Goal: Task Accomplishment & Management: Complete application form

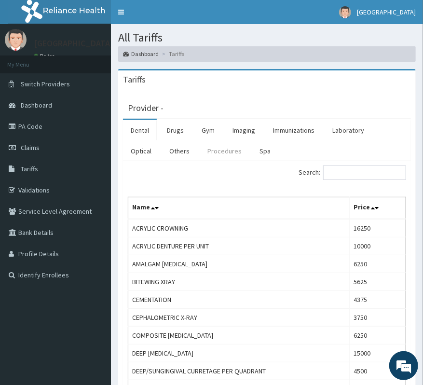
click at [225, 153] on link "Procedures" at bounding box center [225, 151] width 50 height 20
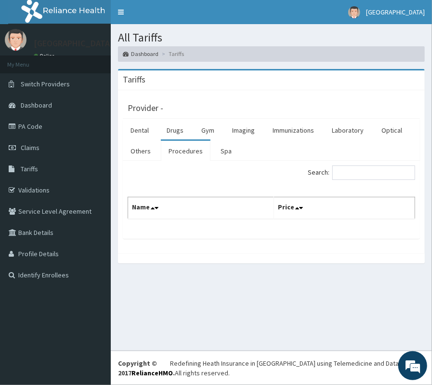
click at [345, 180] on div "Search:" at bounding box center [347, 173] width 137 height 17
click at [345, 180] on input "Search:" at bounding box center [374, 172] width 83 height 14
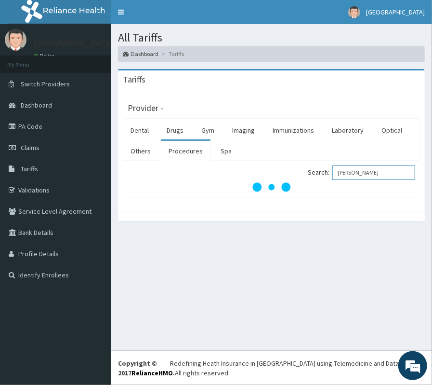
type input "STRANG"
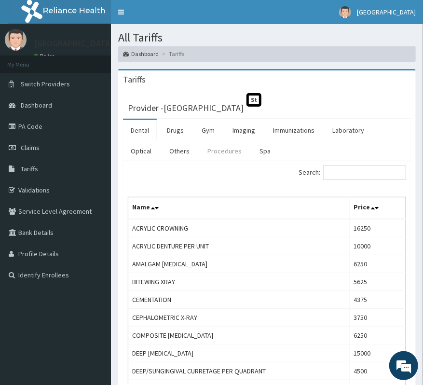
click at [206, 150] on link "Procedures" at bounding box center [225, 151] width 50 height 20
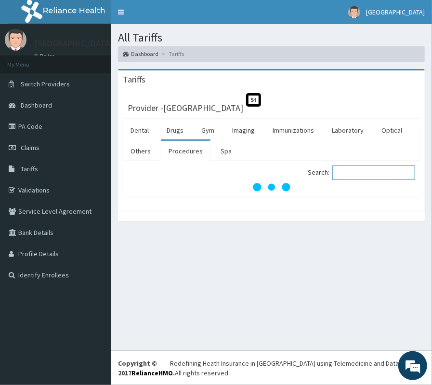
click at [356, 171] on input "Search:" at bounding box center [374, 172] width 83 height 14
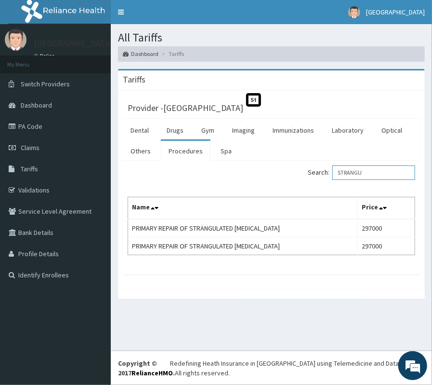
type input "STRANGU"
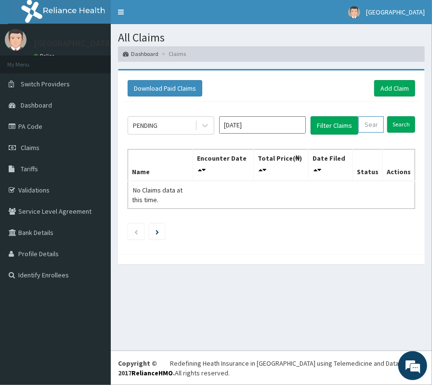
click at [379, 126] on input "text" at bounding box center [372, 124] width 26 height 16
paste input "BWI/10038/A"
type input "BWI/10038/A"
click at [408, 122] on input "Search" at bounding box center [407, 124] width 28 height 16
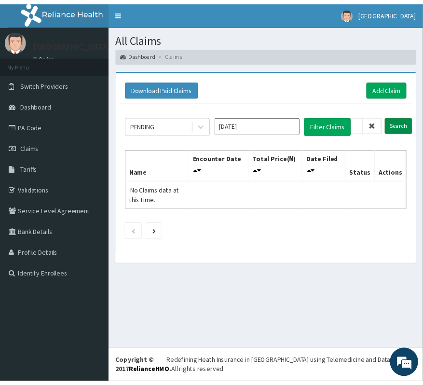
scroll to position [0, 0]
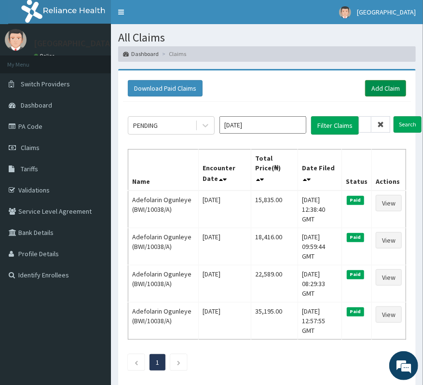
click at [384, 90] on link "Add Claim" at bounding box center [385, 88] width 41 height 16
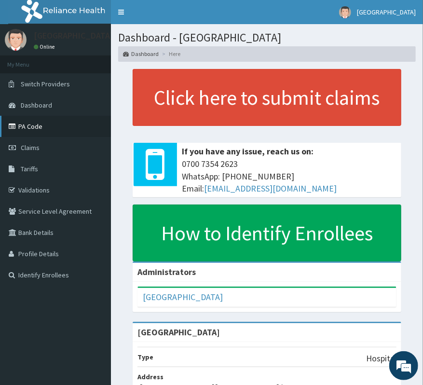
click at [21, 122] on link "PA Code" at bounding box center [55, 126] width 111 height 21
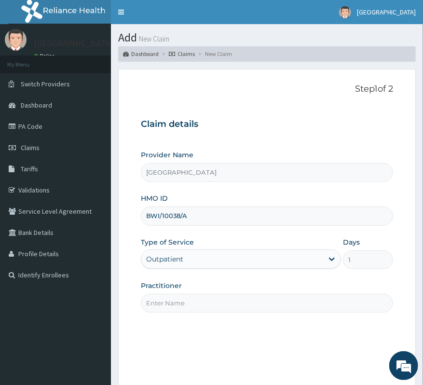
type input "[PERSON_NAME]"
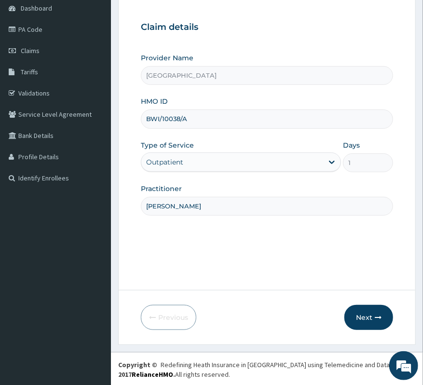
scroll to position [99, 0]
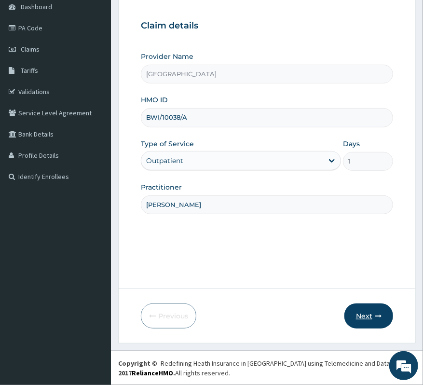
click at [379, 319] on button "Next" at bounding box center [368, 315] width 49 height 25
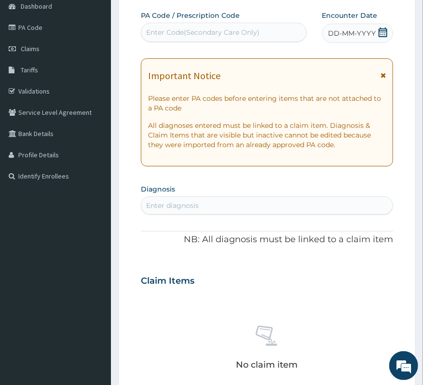
scroll to position [0, 0]
click at [205, 34] on div "Enter Code(Secondary Care Only)" at bounding box center [202, 32] width 113 height 10
paste input "PA/052732"
type input "PA/052732"
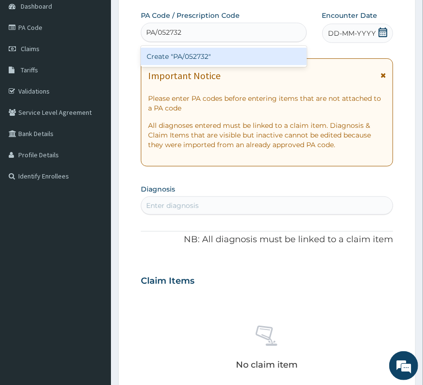
click at [189, 56] on div "Create "PA/052732"" at bounding box center [224, 56] width 166 height 17
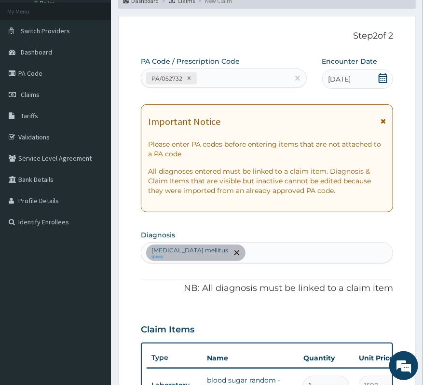
scroll to position [35, 0]
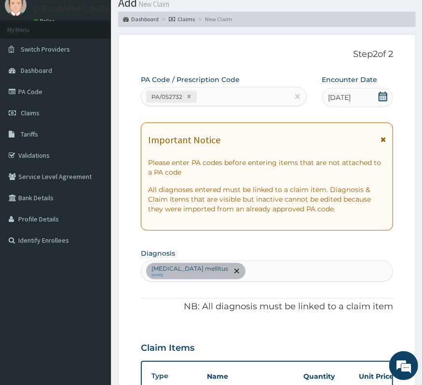
click at [247, 266] on div "Type 2 diabetes mellitus query" at bounding box center [266, 271] width 251 height 20
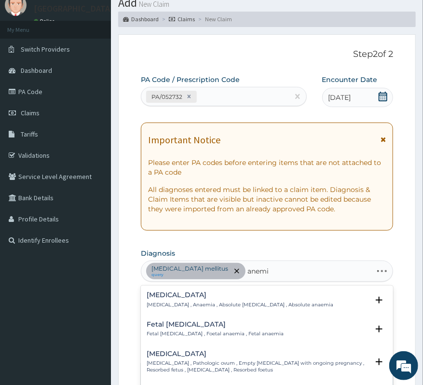
type input "anemia"
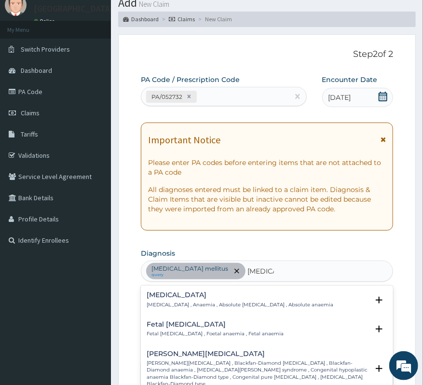
click at [199, 305] on p "Anemia , Anaemia , Absolute anemia , Absolute anaemia" at bounding box center [240, 304] width 187 height 7
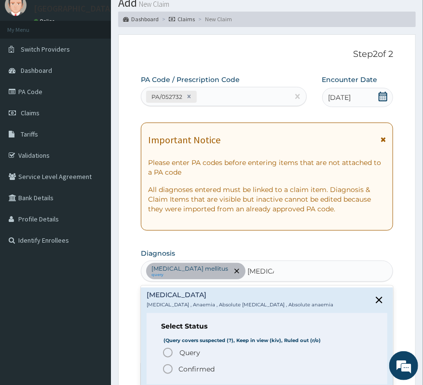
click at [183, 353] on span "Query" at bounding box center [189, 353] width 21 height 10
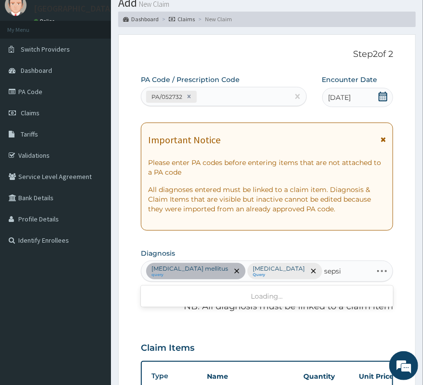
type input "sepsis"
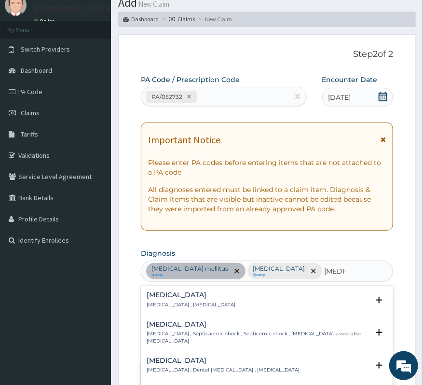
click at [216, 307] on div "Sepsis Systemic infection , Sepsis" at bounding box center [267, 299] width 241 height 17
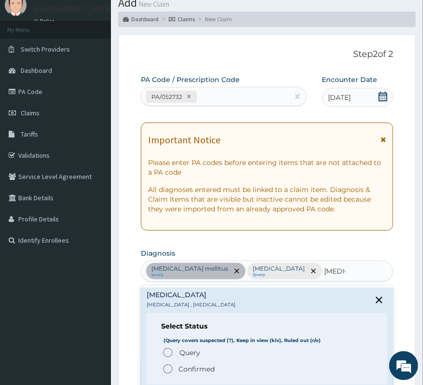
click at [177, 352] on span "Query Query covers suspected (?), Keep in view (kiv), Ruled out (r/o)" at bounding box center [267, 353] width 211 height 12
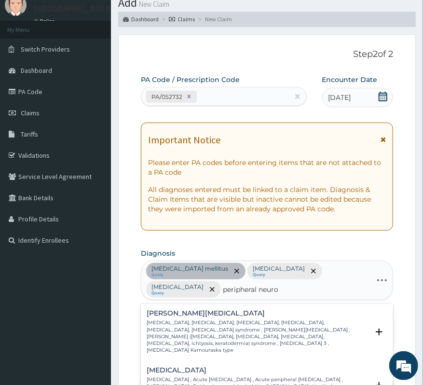
type input "peripheral neurop"
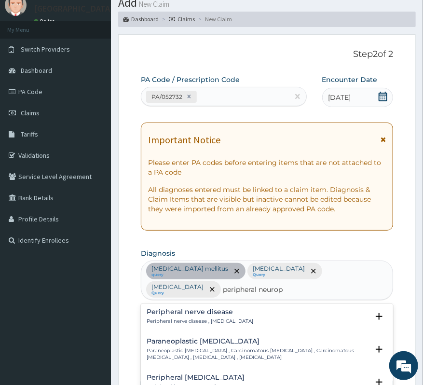
scroll to position [193, 0]
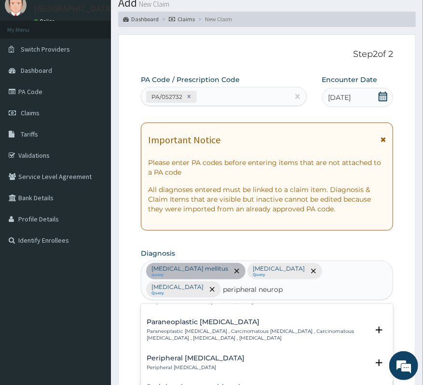
click at [218, 364] on p "Peripheral neuropathic pain" at bounding box center [196, 367] width 98 height 7
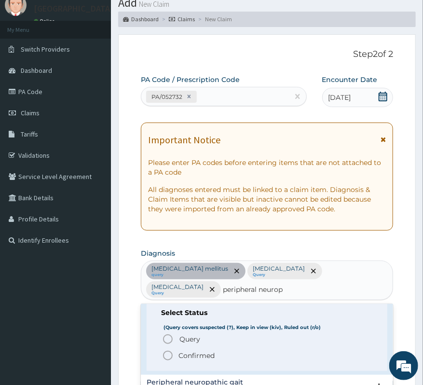
scroll to position [257, 0]
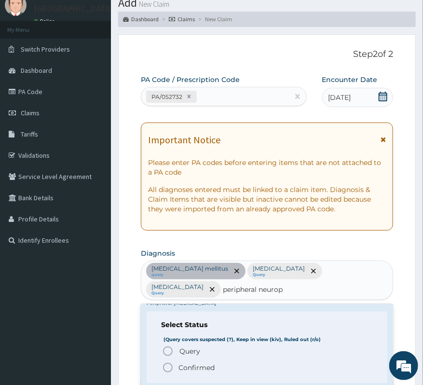
drag, startPoint x: 191, startPoint y: 355, endPoint x: 199, endPoint y: 353, distance: 7.5
click at [191, 362] on p "Confirmed" at bounding box center [196, 367] width 36 height 10
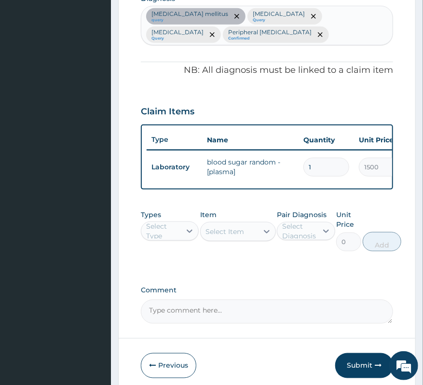
scroll to position [292, 0]
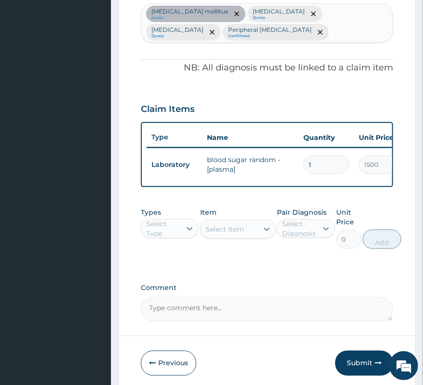
click at [162, 238] on div "Select Type" at bounding box center [163, 228] width 34 height 19
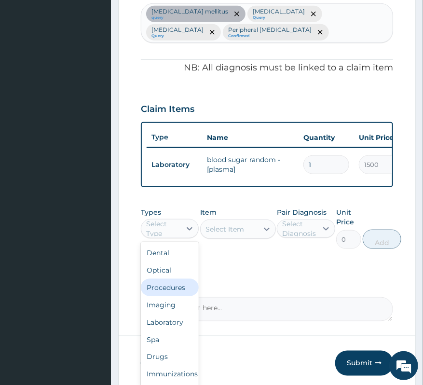
drag, startPoint x: 164, startPoint y: 302, endPoint x: 191, endPoint y: 290, distance: 29.1
click at [166, 296] on div "Procedures" at bounding box center [170, 287] width 58 height 17
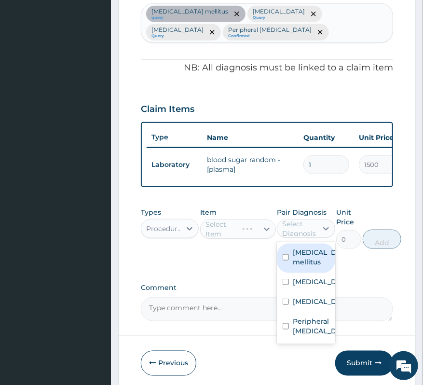
click at [288, 238] on div "Select Diagnosis" at bounding box center [299, 228] width 34 height 19
drag, startPoint x: 308, startPoint y: 272, endPoint x: 309, endPoint y: 281, distance: 9.2
click at [309, 267] on label "Type 2 diabetes mellitus" at bounding box center [316, 256] width 46 height 19
checkbox input "true"
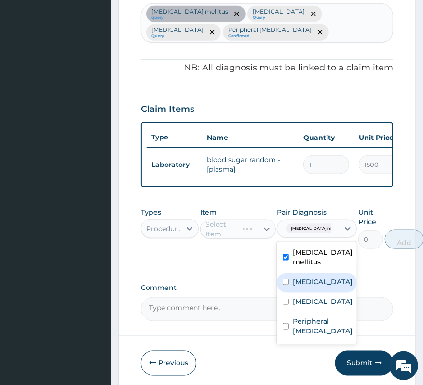
click at [303, 304] on div "Sepsis" at bounding box center [317, 303] width 80 height 20
checkbox input "true"
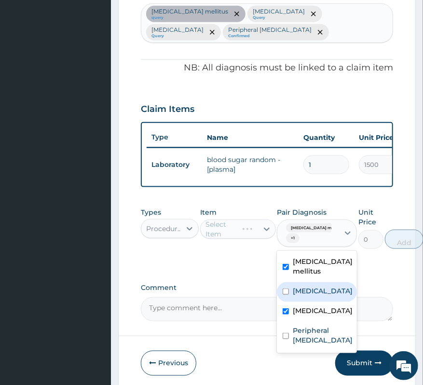
click at [301, 295] on label "Anemia" at bounding box center [323, 291] width 60 height 10
checkbox input "true"
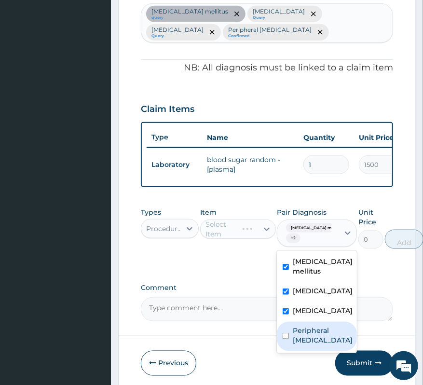
click at [309, 344] on label "Peripheral neuropathic pain" at bounding box center [323, 334] width 60 height 19
checkbox input "true"
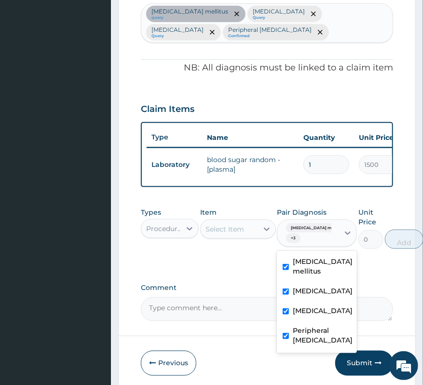
click at [229, 237] on div "Select Item" at bounding box center [229, 228] width 57 height 15
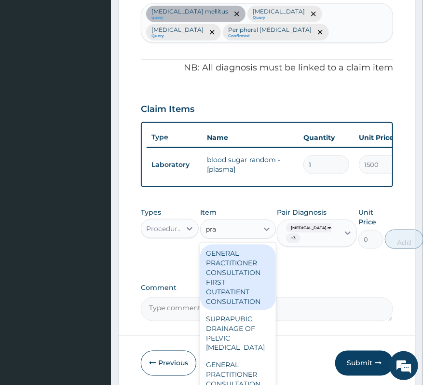
type input "prac"
click at [247, 284] on div "GENERAL PRACTITIONER CONSULTATION FIRST OUTPATIENT CONSULTATION" at bounding box center [238, 277] width 76 height 66
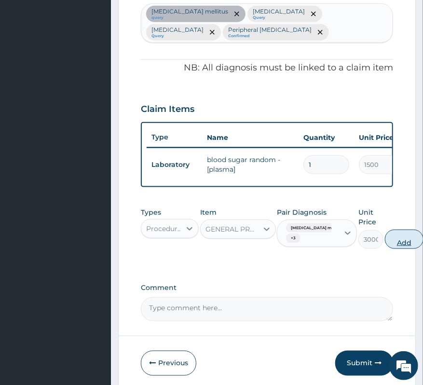
click at [391, 243] on button "Add" at bounding box center [404, 238] width 39 height 19
type input "0"
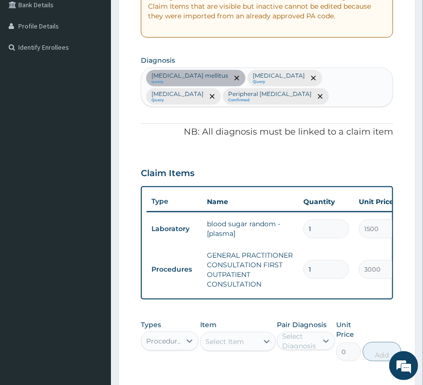
scroll to position [356, 0]
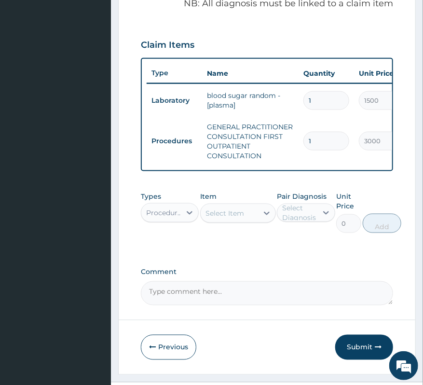
click at [171, 217] on div "Procedures" at bounding box center [164, 213] width 36 height 10
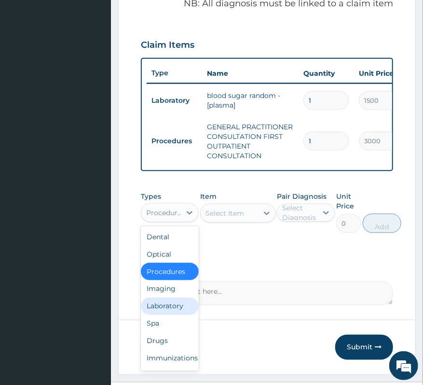
click at [176, 313] on div "Laboratory" at bounding box center [170, 305] width 58 height 17
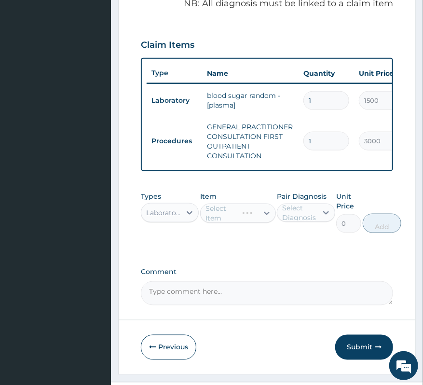
click at [308, 222] on div "Select Diagnosis" at bounding box center [299, 212] width 34 height 19
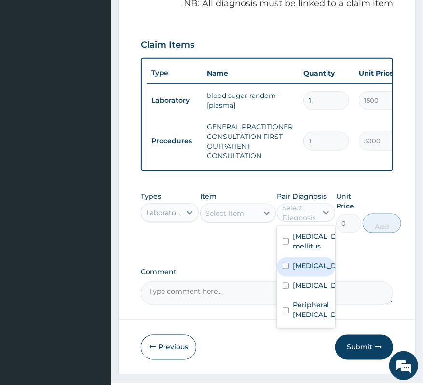
click at [299, 277] on div "Anemia" at bounding box center [306, 267] width 58 height 20
checkbox input "true"
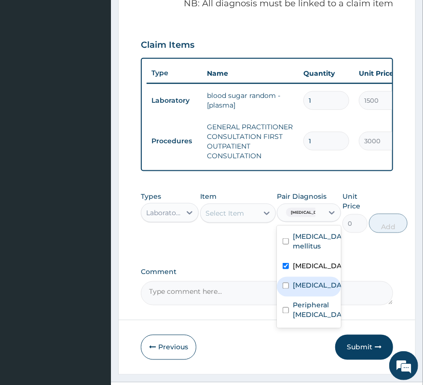
click at [300, 290] on label "Sepsis" at bounding box center [319, 286] width 53 height 10
checkbox input "true"
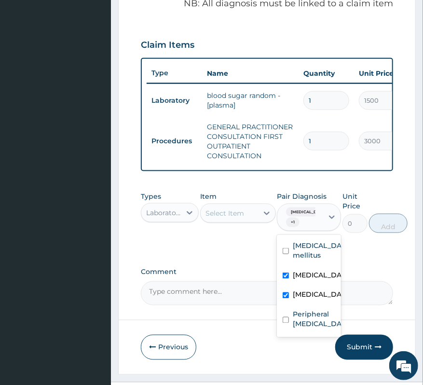
click at [218, 221] on div "Select Item" at bounding box center [229, 212] width 57 height 15
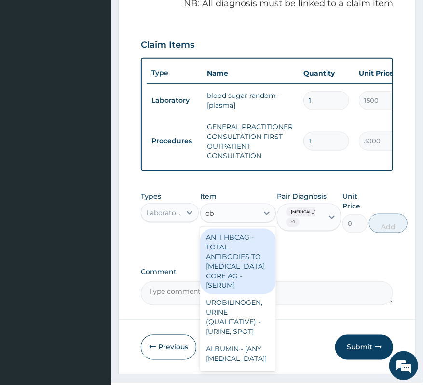
type input "cbc"
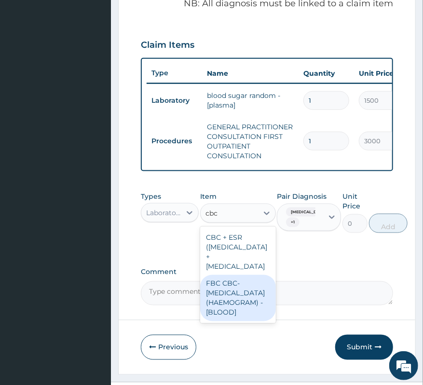
click at [230, 321] on div "FBC CBC-[MEDICAL_DATA] (HAEMOGRAM) - [BLOOD]" at bounding box center [238, 298] width 76 height 46
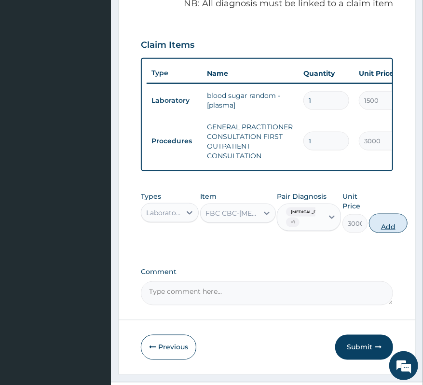
click at [383, 233] on button "Add" at bounding box center [388, 223] width 39 height 19
type input "0"
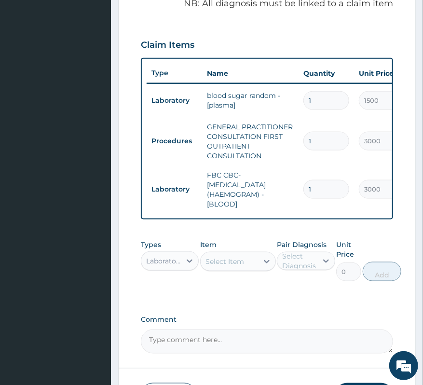
click at [145, 268] on div "Laboratory" at bounding box center [161, 260] width 40 height 15
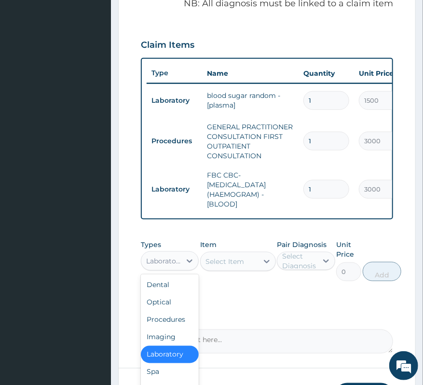
scroll to position [42, 0]
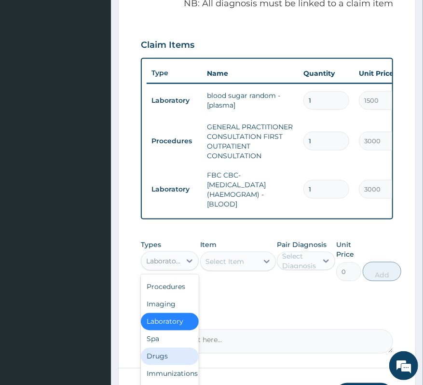
click at [155, 359] on div "Drugs" at bounding box center [170, 356] width 58 height 17
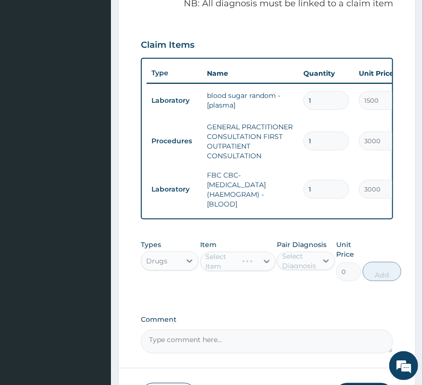
click at [286, 258] on div "Pair Diagnosis Select Diagnosis" at bounding box center [306, 260] width 58 height 41
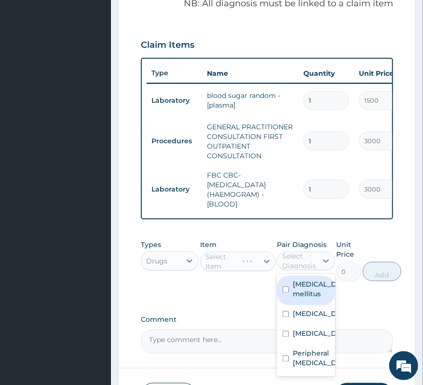
click at [291, 268] on div "Select Diagnosis" at bounding box center [299, 260] width 34 height 19
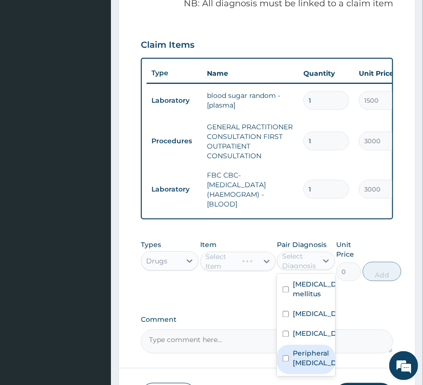
click at [312, 368] on label "Peripheral neuropathic pain" at bounding box center [316, 357] width 46 height 19
checkbox input "true"
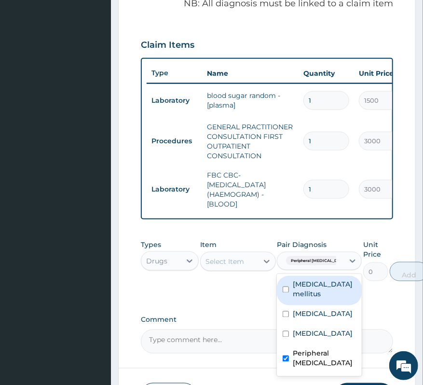
click at [245, 269] on div "Select Item" at bounding box center [229, 261] width 57 height 15
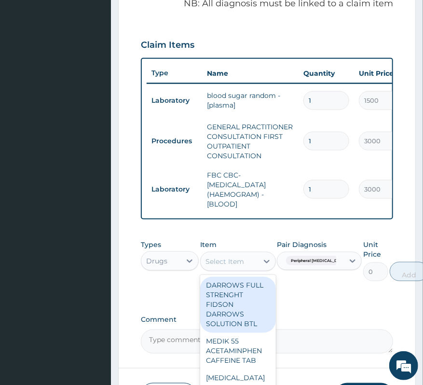
type input "n"
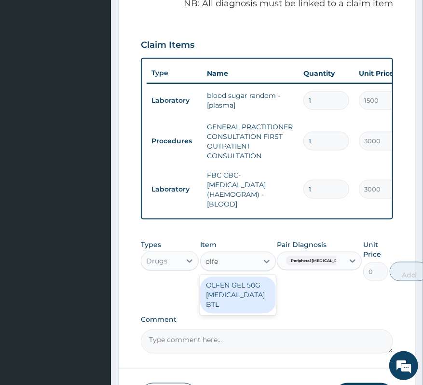
type input "olfen"
click at [265, 301] on div "OLFEN GEL 50G [MEDICAL_DATA] BTL" at bounding box center [238, 295] width 76 height 37
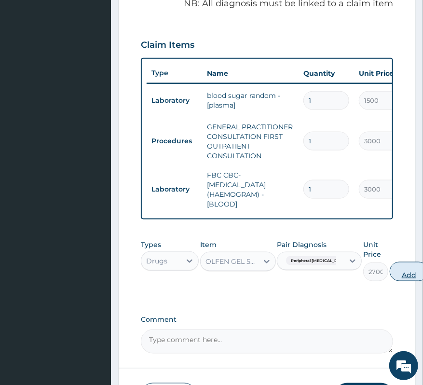
click at [409, 281] on button "Add" at bounding box center [408, 271] width 39 height 19
type input "0"
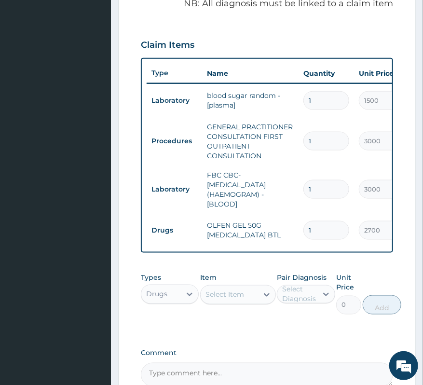
click at [224, 299] on div "Select Item" at bounding box center [224, 295] width 39 height 10
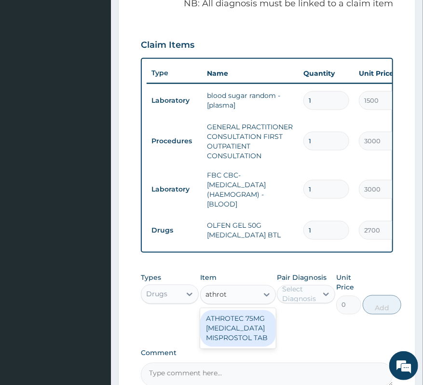
type input "athrote"
click at [228, 332] on div "ATHROTEC 75MG [MEDICAL_DATA] MISPROSTOL TAB" at bounding box center [238, 328] width 76 height 37
type input "204"
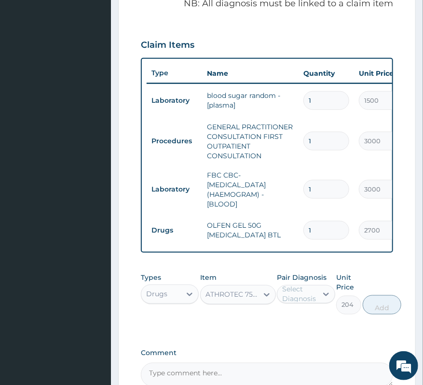
click at [298, 282] on label "Pair Diagnosis" at bounding box center [302, 278] width 50 height 10
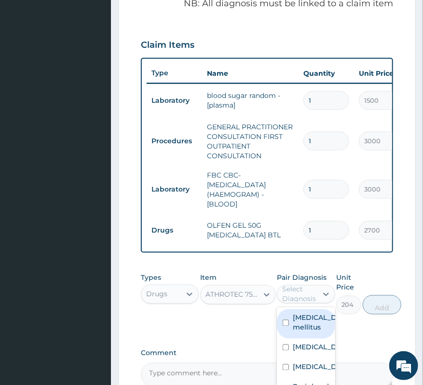
drag, startPoint x: 301, startPoint y: 305, endPoint x: 317, endPoint y: 359, distance: 55.7
click at [301, 304] on div "Select Diagnosis" at bounding box center [299, 293] width 34 height 19
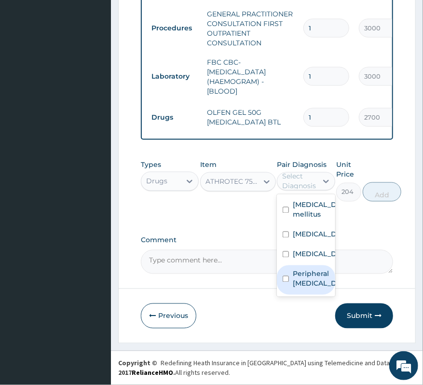
scroll to position [479, 0]
click at [297, 288] on label "Peripheral neuropathic pain" at bounding box center [316, 278] width 46 height 19
checkbox input "true"
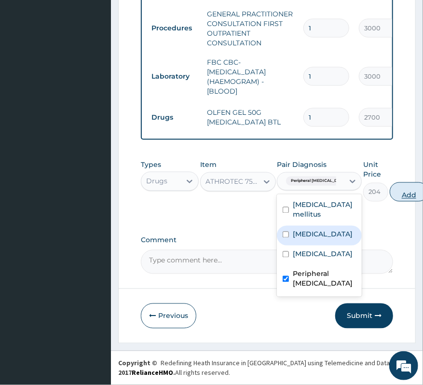
click at [399, 194] on button "Add" at bounding box center [408, 191] width 39 height 19
type input "0"
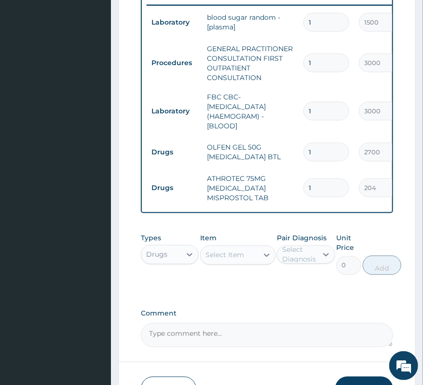
scroll to position [415, 0]
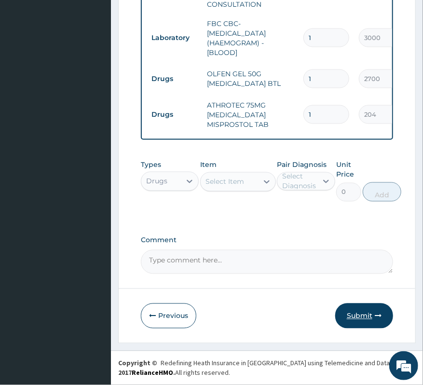
click at [365, 316] on button "Submit" at bounding box center [364, 315] width 58 height 25
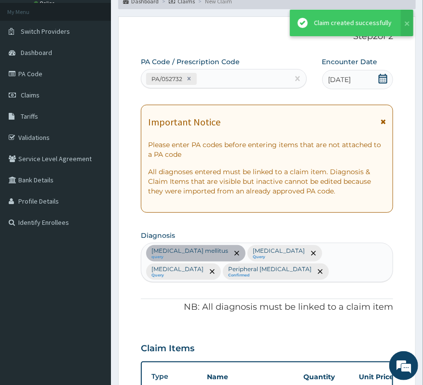
scroll to position [517, 0]
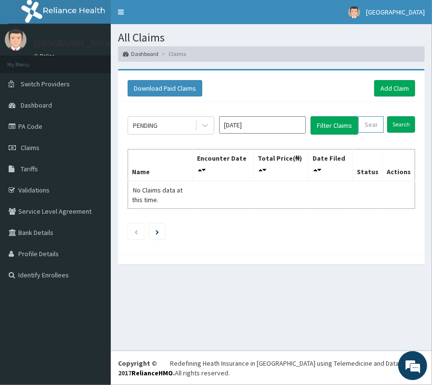
paste input "RRI/10091/A"
type input "RRI/10091/A"
click at [407, 119] on input "Search" at bounding box center [407, 124] width 28 height 16
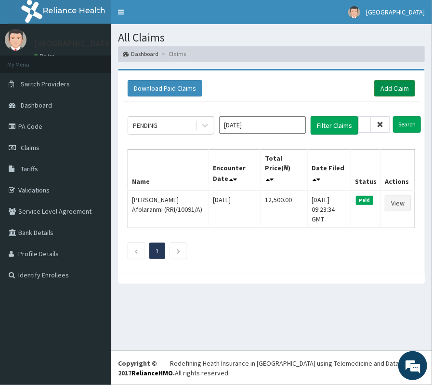
click at [395, 90] on link "Add Claim" at bounding box center [395, 88] width 41 height 16
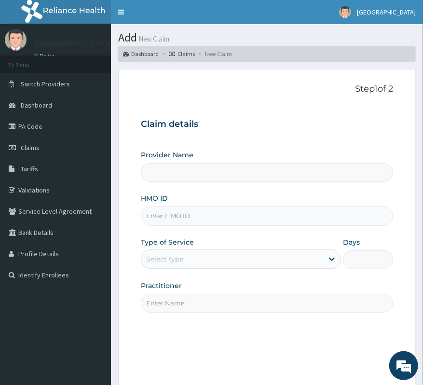
type input "RRI/10091/A"
type input "[GEOGRAPHIC_DATA]"
type input "RRI/10091/A"
click at [189, 265] on div "Select type" at bounding box center [232, 258] width 182 height 15
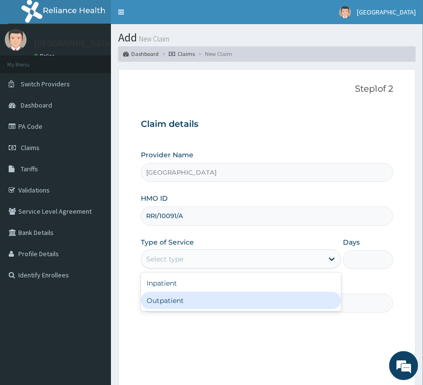
click at [186, 295] on div "Outpatient" at bounding box center [241, 300] width 200 height 17
type input "1"
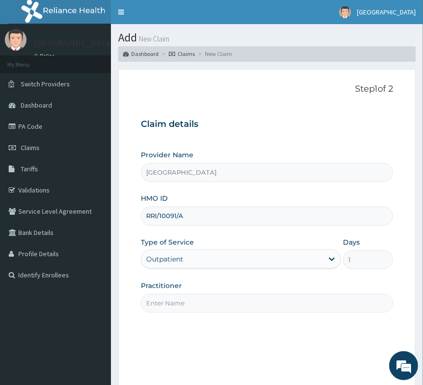
click at [186, 295] on input "Practitioner" at bounding box center [267, 303] width 252 height 19
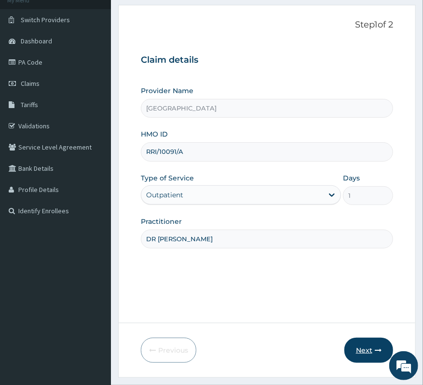
type input "DR ADANYEBE"
click at [356, 348] on button "Next" at bounding box center [368, 349] width 49 height 25
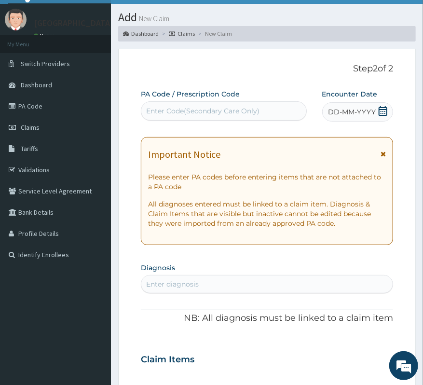
scroll to position [0, 0]
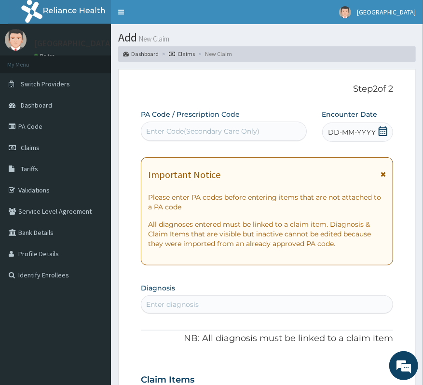
click at [373, 132] on span "DD-MM-YYYY" at bounding box center [352, 132] width 48 height 10
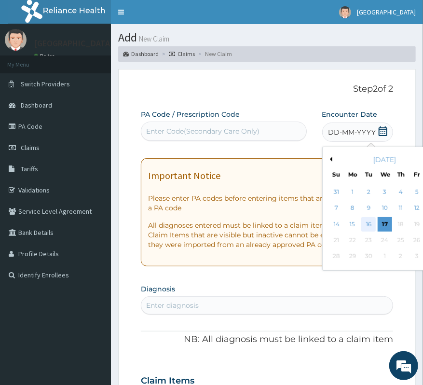
click at [363, 227] on div "16" at bounding box center [368, 224] width 14 height 14
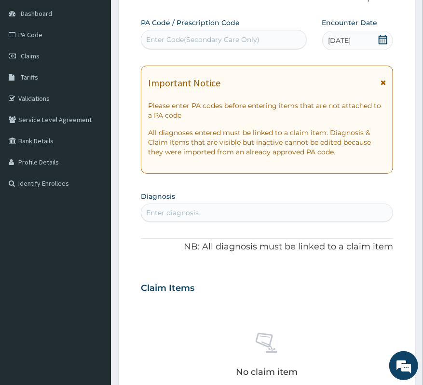
scroll to position [128, 0]
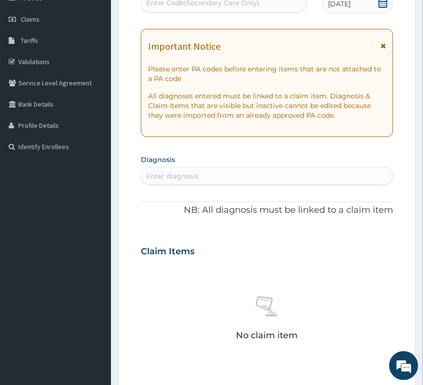
click at [180, 172] on div "Enter diagnosis" at bounding box center [172, 176] width 53 height 10
type input "MALARIA"
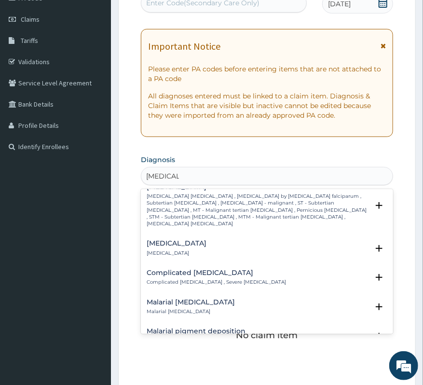
scroll to position [450, 0]
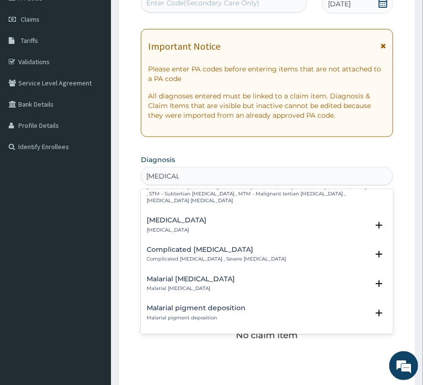
click at [200, 246] on h4 "Complicated [MEDICAL_DATA]" at bounding box center [216, 249] width 139 height 7
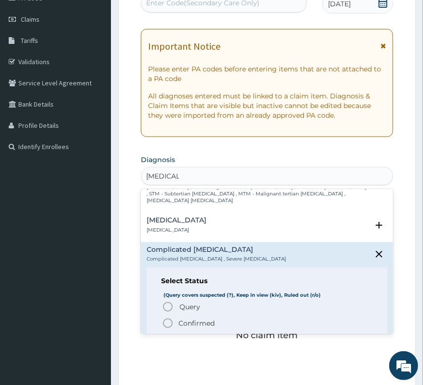
click at [197, 318] on p "Confirmed" at bounding box center [196, 323] width 36 height 10
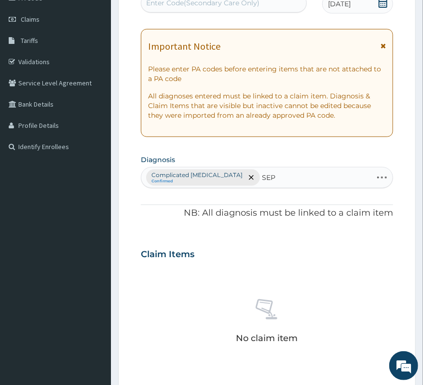
type input "SEPS"
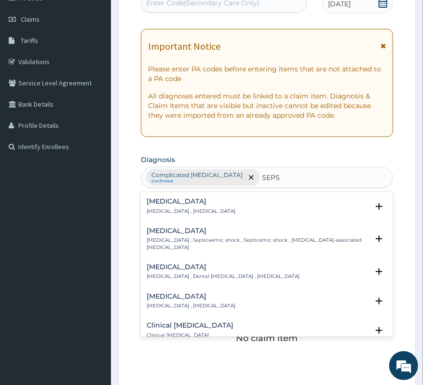
click at [161, 206] on div "Sepsis Systemic infection , Sepsis" at bounding box center [191, 206] width 89 height 17
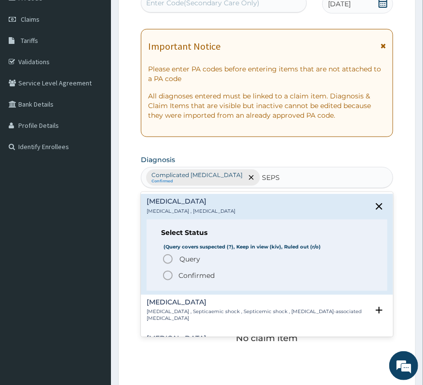
click at [187, 272] on p "Confirmed" at bounding box center [196, 275] width 36 height 10
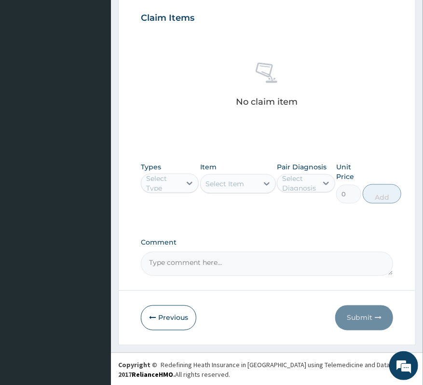
scroll to position [367, 0]
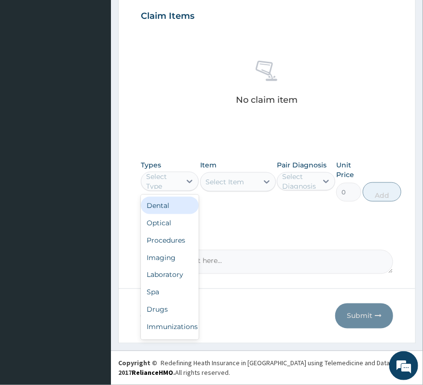
drag, startPoint x: 161, startPoint y: 177, endPoint x: 169, endPoint y: 205, distance: 28.7
click at [161, 178] on div "Select Type" at bounding box center [163, 181] width 34 height 19
drag, startPoint x: 170, startPoint y: 241, endPoint x: 210, endPoint y: 220, distance: 45.7
click at [170, 240] on div "Procedures" at bounding box center [170, 239] width 58 height 17
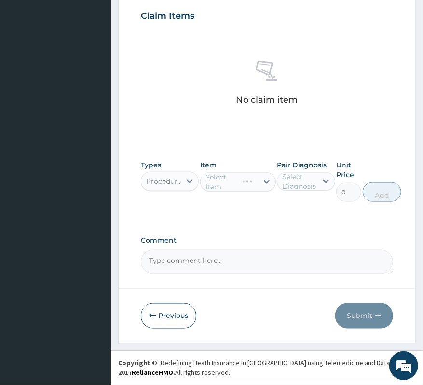
click at [297, 176] on div "Select Diagnosis" at bounding box center [299, 181] width 34 height 19
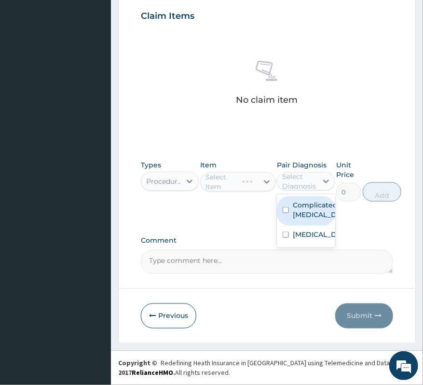
click at [297, 184] on div "Select Diagnosis" at bounding box center [299, 181] width 34 height 19
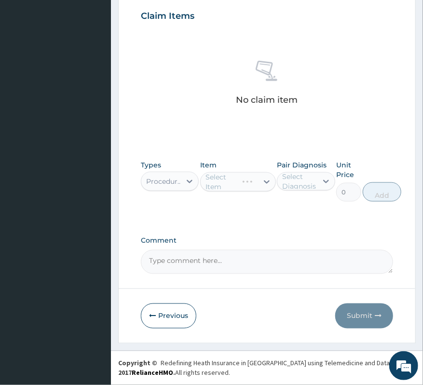
drag, startPoint x: 295, startPoint y: 175, endPoint x: 295, endPoint y: 186, distance: 10.6
click at [295, 177] on div "Select Diagnosis" at bounding box center [299, 181] width 34 height 19
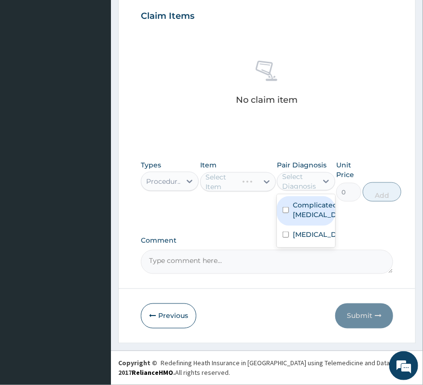
click at [297, 217] on label "Complicated [MEDICAL_DATA]" at bounding box center [316, 209] width 46 height 19
checkbox input "true"
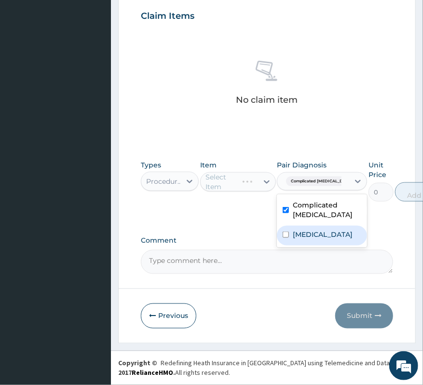
click at [294, 236] on label "[MEDICAL_DATA]" at bounding box center [323, 234] width 60 height 10
checkbox input "true"
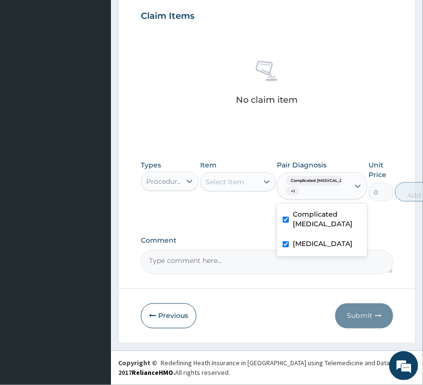
click at [226, 180] on div "Select Item" at bounding box center [224, 182] width 39 height 10
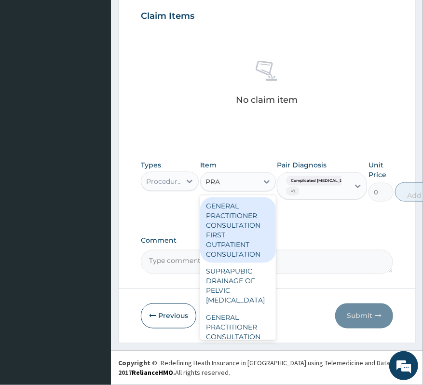
type input "PRAC"
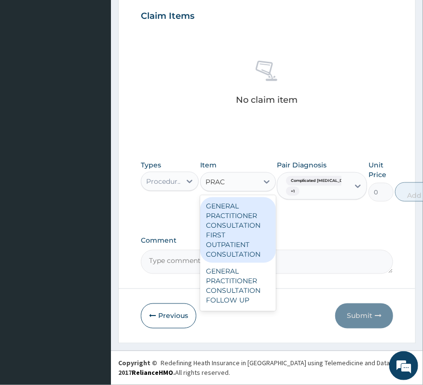
click at [230, 235] on div "GENERAL PRACTITIONER CONSULTATION FIRST OUTPATIENT CONSULTATION" at bounding box center [238, 230] width 76 height 66
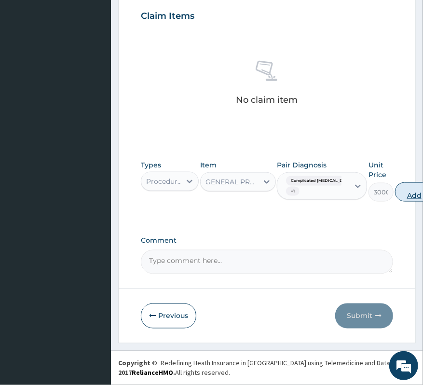
click at [409, 188] on button "Add" at bounding box center [414, 191] width 39 height 19
type input "0"
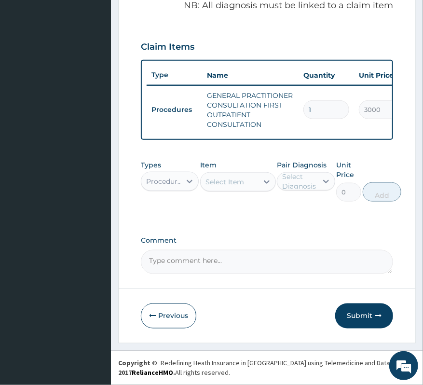
scroll to position [345, 0]
click at [168, 176] on div "Procedures" at bounding box center [164, 181] width 36 height 10
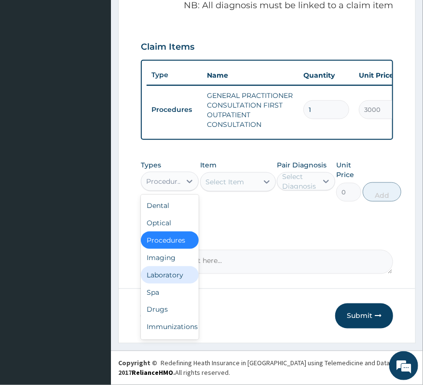
click at [173, 273] on div "Laboratory" at bounding box center [170, 274] width 58 height 17
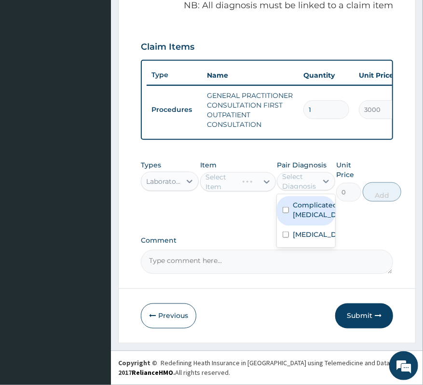
click at [305, 184] on div "Select Diagnosis" at bounding box center [299, 181] width 34 height 19
click at [316, 216] on label "Complicated malaria" at bounding box center [316, 209] width 46 height 19
checkbox input "true"
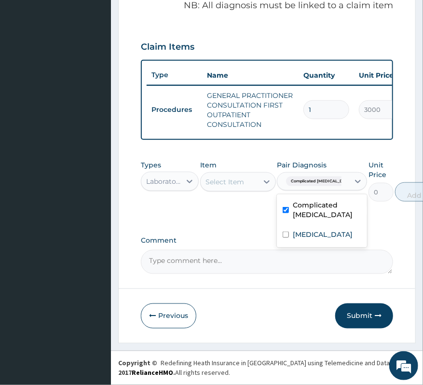
click at [222, 183] on div "Select Item" at bounding box center [224, 182] width 39 height 10
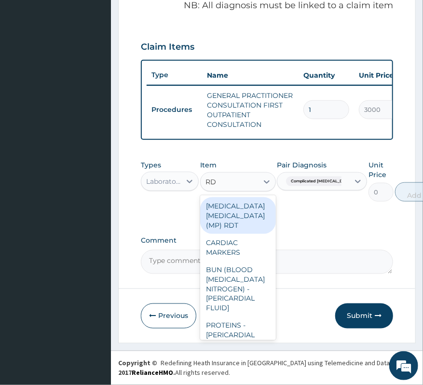
type input "RDT"
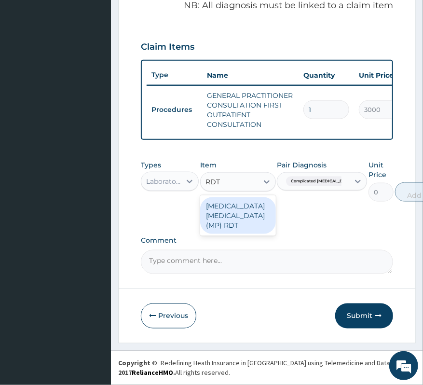
click at [227, 209] on div "MALARIA PARASITE (MP) RDT" at bounding box center [238, 215] width 76 height 37
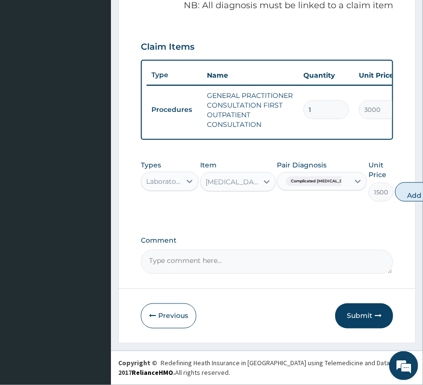
drag, startPoint x: 394, startPoint y: 189, endPoint x: 371, endPoint y: 191, distance: 22.8
click at [395, 189] on button "Add" at bounding box center [414, 191] width 39 height 19
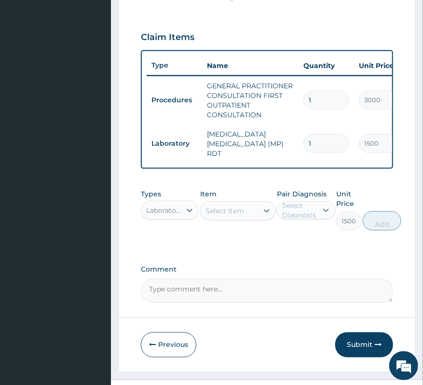
type input "0"
click at [228, 214] on div "Select Item" at bounding box center [224, 211] width 39 height 10
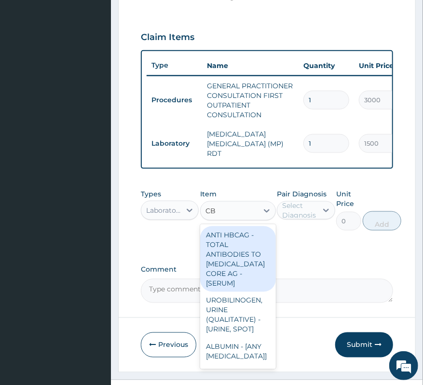
type input "CBC"
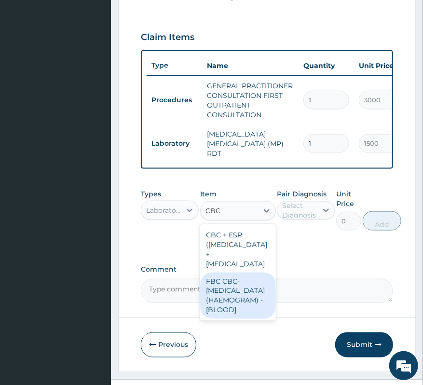
click at [230, 318] on div "FBC CBC-COMPLETE BLOOD COUNT (HAEMOGRAM) - [BLOOD]" at bounding box center [238, 295] width 76 height 46
type input "3000"
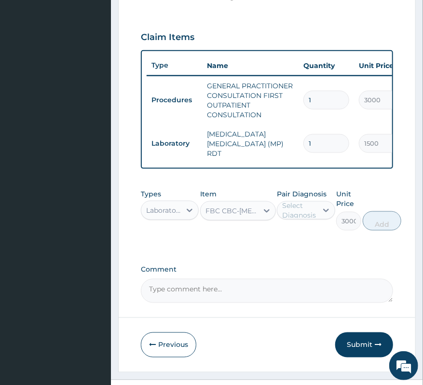
click at [311, 214] on div "Select Diagnosis" at bounding box center [299, 210] width 34 height 19
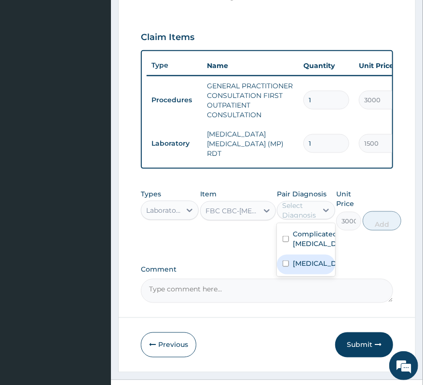
click at [311, 266] on label "Sepsis" at bounding box center [316, 263] width 46 height 10
checkbox input "true"
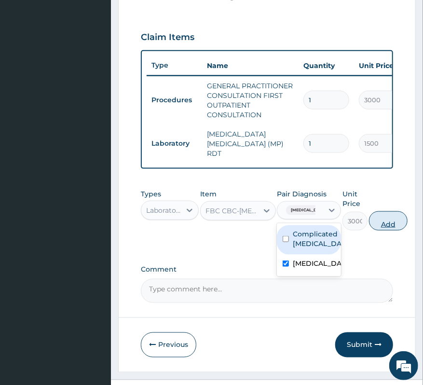
click at [380, 218] on button "Add" at bounding box center [388, 220] width 39 height 19
type input "0"
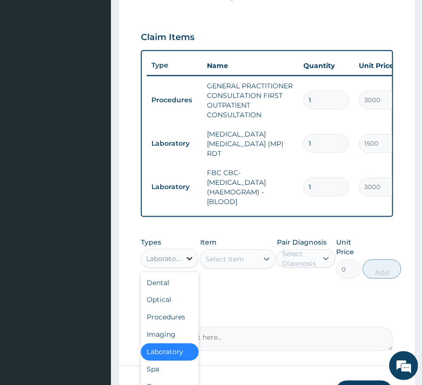
click at [183, 263] on div at bounding box center [189, 258] width 17 height 17
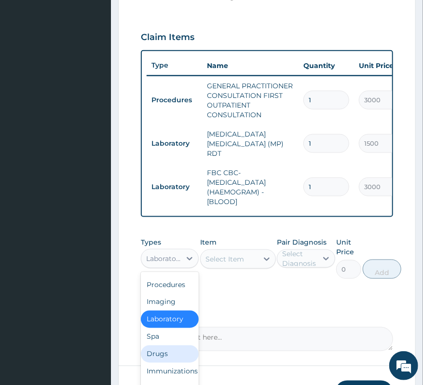
click at [162, 356] on div "Drugs" at bounding box center [170, 353] width 58 height 17
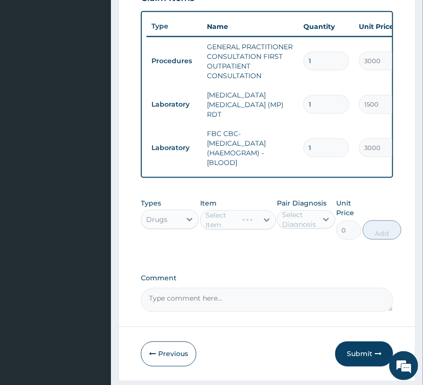
scroll to position [427, 0]
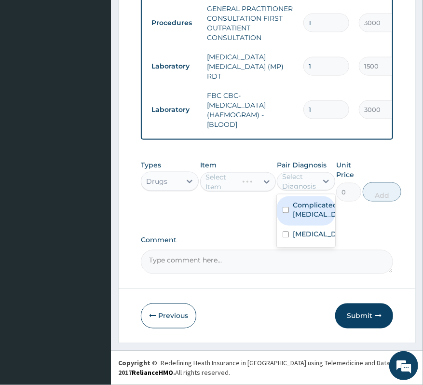
click at [300, 185] on div "Select Diagnosis" at bounding box center [299, 181] width 34 height 19
click at [299, 215] on label "Complicated malaria" at bounding box center [316, 209] width 46 height 19
checkbox input "true"
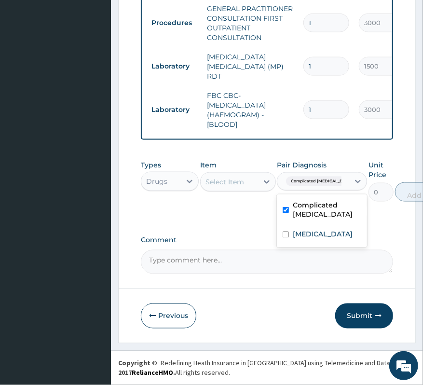
click at [227, 186] on div "Select Item" at bounding box center [224, 182] width 39 height 10
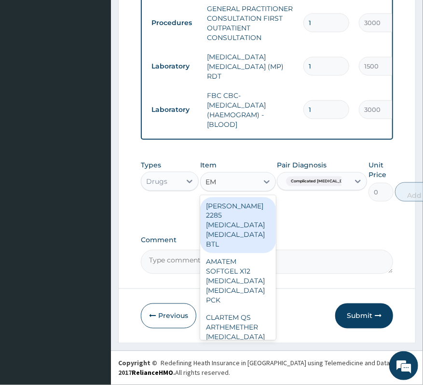
type input "EMA"
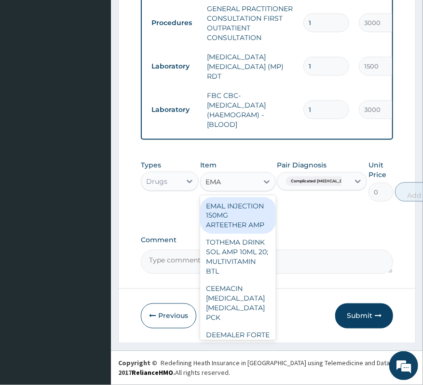
drag, startPoint x: 223, startPoint y: 215, endPoint x: 235, endPoint y: 213, distance: 12.8
click at [223, 215] on div "EMAL INJECTION 150MG ARTEETHER AMP" at bounding box center [238, 215] width 76 height 37
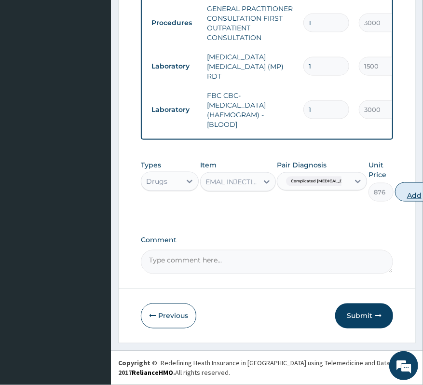
click at [395, 197] on button "Add" at bounding box center [414, 191] width 39 height 19
type input "0"
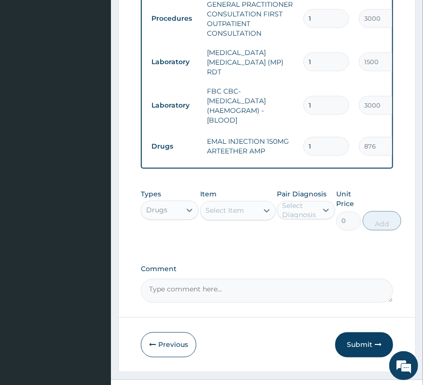
click at [230, 215] on div "Select Item" at bounding box center [224, 211] width 39 height 10
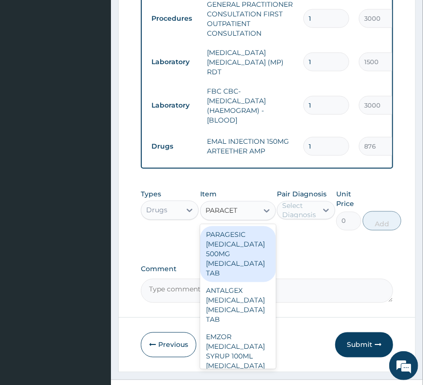
type input "PARACETA"
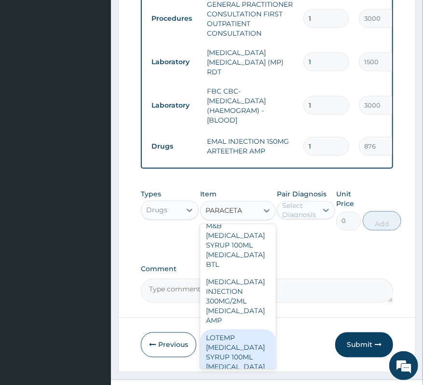
scroll to position [810, 0]
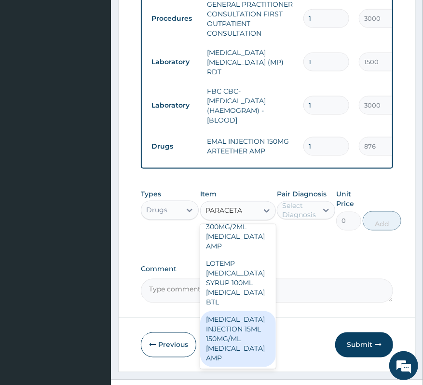
click at [221, 330] on div "PARACETAMOL INJECTION 15ML 150MG/ML ACETAMINOPHEN AMP" at bounding box center [238, 339] width 76 height 56
type input "600"
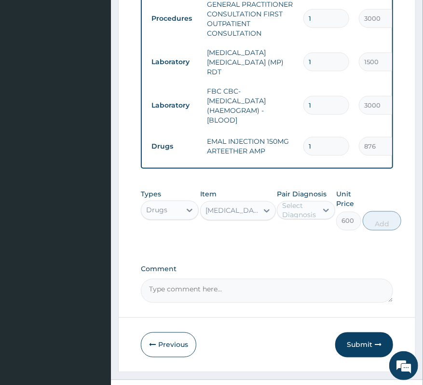
click at [301, 214] on div "Select Diagnosis" at bounding box center [299, 210] width 34 height 19
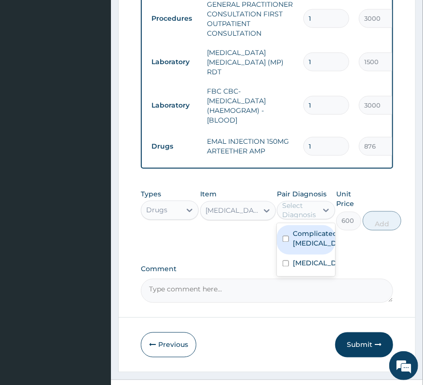
click at [296, 244] on label "Complicated malaria" at bounding box center [316, 238] width 46 height 19
checkbox input "true"
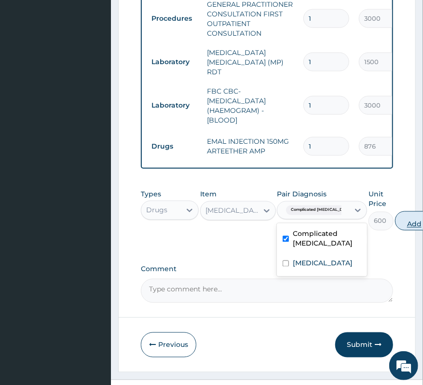
click at [396, 228] on button "Add" at bounding box center [414, 220] width 39 height 19
type input "0"
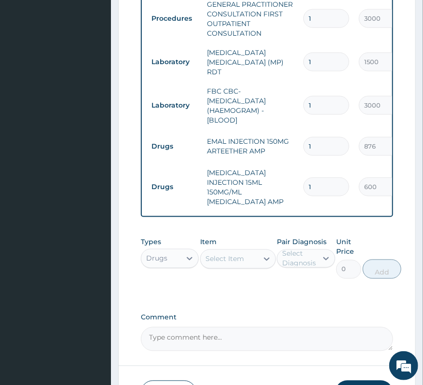
drag, startPoint x: 308, startPoint y: 174, endPoint x: 314, endPoint y: 174, distance: 6.8
click at [314, 177] on input "1" at bounding box center [326, 186] width 46 height 19
type input "4"
type input "2400.00"
type input "4"
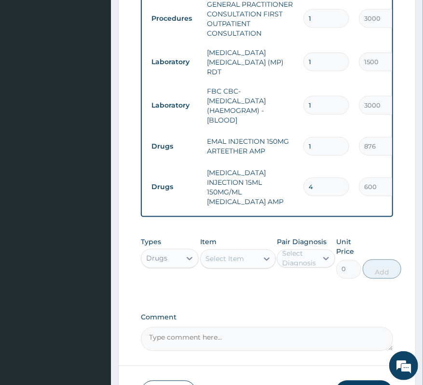
click at [226, 263] on div "Select Item" at bounding box center [224, 259] width 39 height 10
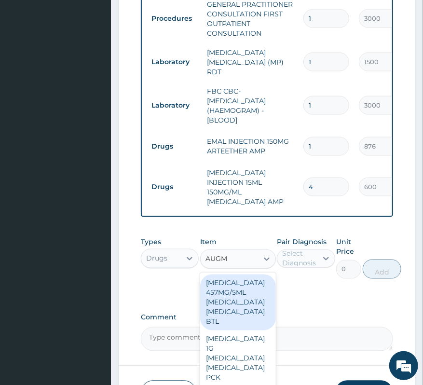
type input "AUGME"
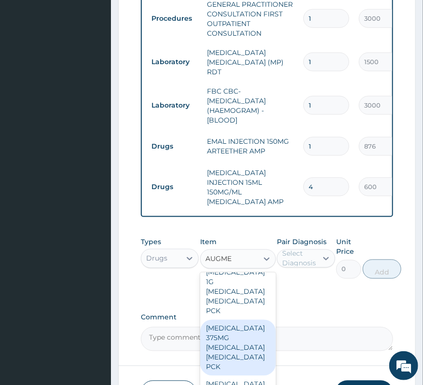
scroll to position [185, 0]
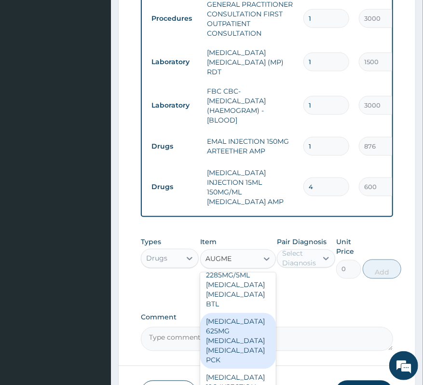
click at [237, 354] on div "AUGMENTIN 625MG AMOXICILLIN CLAVULANIC ACID PCK" at bounding box center [238, 341] width 76 height 56
type input "7200"
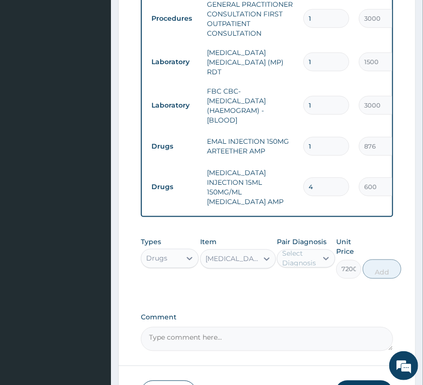
click at [298, 268] on div "Select Diagnosis" at bounding box center [299, 258] width 34 height 19
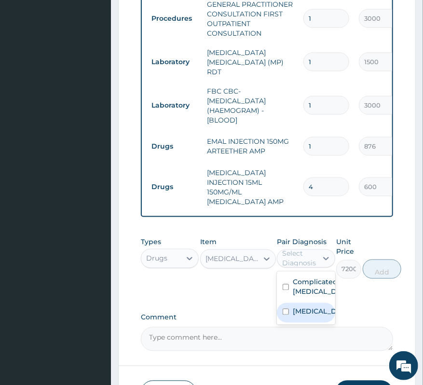
click at [301, 316] on label "[MEDICAL_DATA]" at bounding box center [316, 312] width 46 height 10
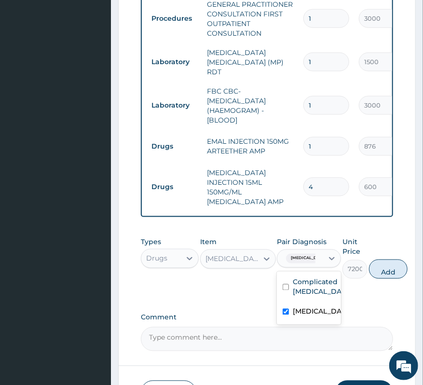
checkbox input "true"
click at [383, 275] on button "Add" at bounding box center [388, 268] width 39 height 19
type input "0"
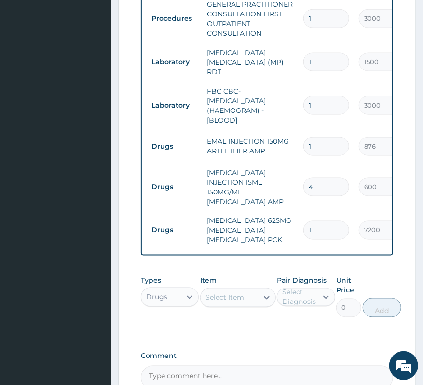
click at [224, 302] on div "Select Item" at bounding box center [224, 298] width 39 height 10
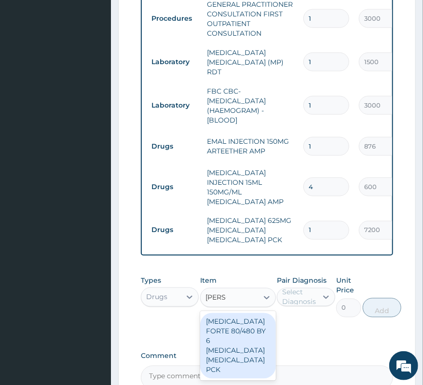
type input "COART"
click at [245, 353] on div "[MEDICAL_DATA] FORTE 80/480 BY 6 [MEDICAL_DATA] [MEDICAL_DATA] PCK" at bounding box center [238, 346] width 76 height 66
type input "3360"
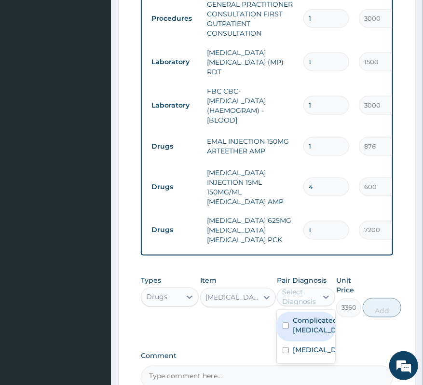
click at [290, 302] on div "Select Diagnosis" at bounding box center [299, 296] width 34 height 19
click at [309, 330] on label "Complicated [MEDICAL_DATA]" at bounding box center [316, 325] width 46 height 19
checkbox input "true"
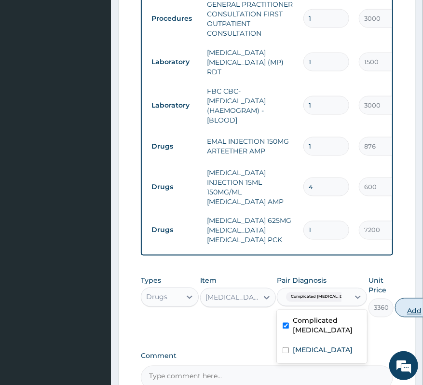
click at [395, 317] on button "Add" at bounding box center [414, 307] width 39 height 19
type input "0"
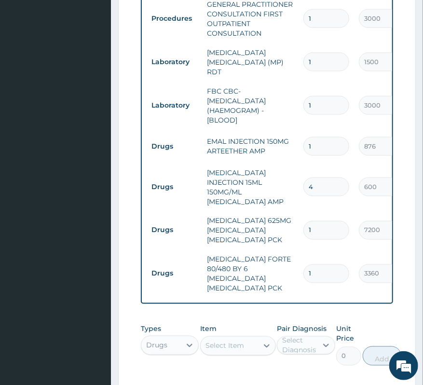
click at [223, 345] on div "Select Item" at bounding box center [229, 345] width 57 height 15
type input "DAGA"
drag, startPoint x: 218, startPoint y: 372, endPoint x: 297, endPoint y: 341, distance: 85.3
click at [224, 372] on div "DAGA [MEDICAL_DATA] [MEDICAL_DATA] TAB" at bounding box center [238, 384] width 76 height 46
type input "24"
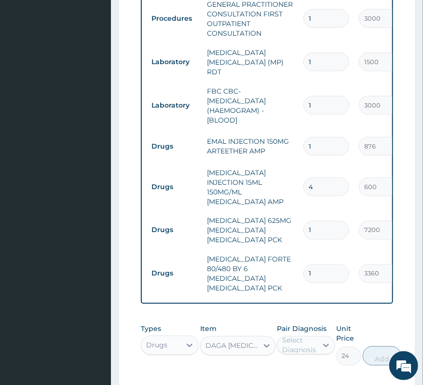
click at [317, 330] on div "Pair Diagnosis Select Diagnosis" at bounding box center [306, 344] width 58 height 41
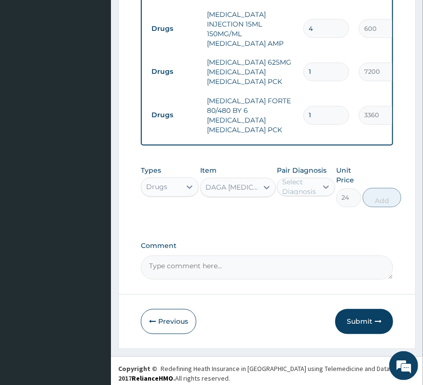
scroll to position [585, 0]
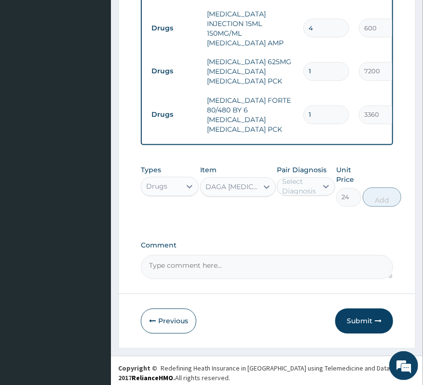
click at [304, 181] on div "Select Diagnosis" at bounding box center [299, 186] width 34 height 19
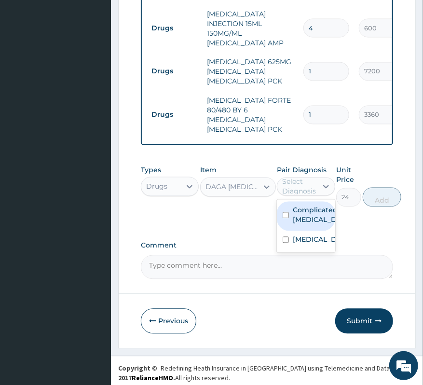
click at [312, 214] on label "Complicated [MEDICAL_DATA]" at bounding box center [316, 214] width 46 height 19
checkbox input "true"
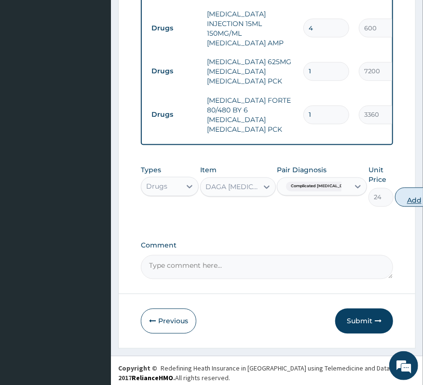
click at [397, 197] on button "Add" at bounding box center [414, 196] width 39 height 19
type input "0"
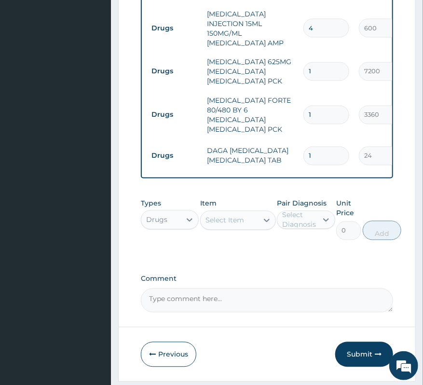
scroll to position [521, 0]
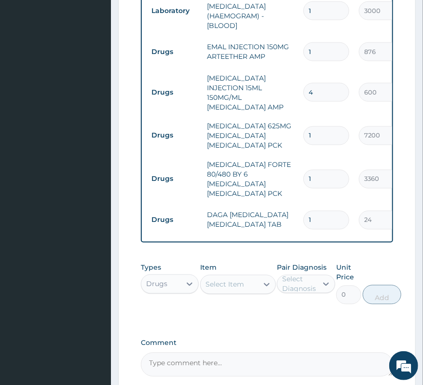
click at [334, 211] on input "1" at bounding box center [326, 220] width 46 height 19
type input "18"
type input "432.00"
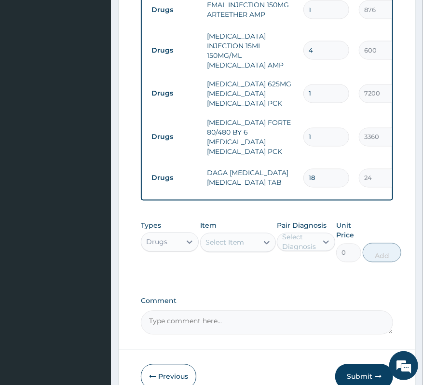
scroll to position [585, 0]
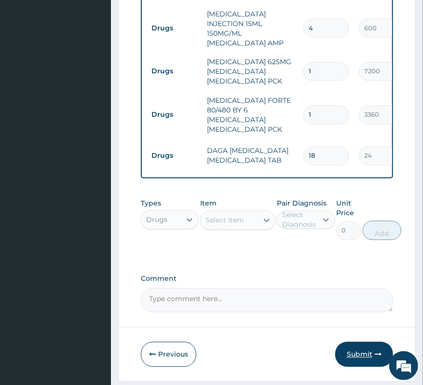
type input "18"
click at [360, 346] on button "Submit" at bounding box center [364, 354] width 58 height 25
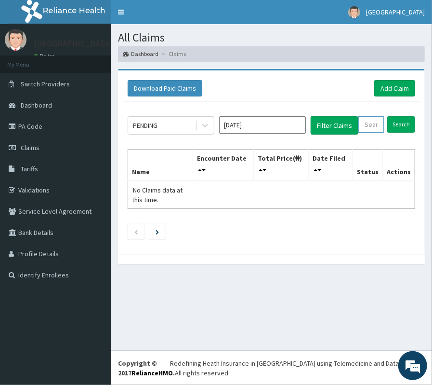
click at [371, 123] on input "text" at bounding box center [372, 124] width 26 height 16
paste input "RRI/10091/A"
type input "RRI/10091/A"
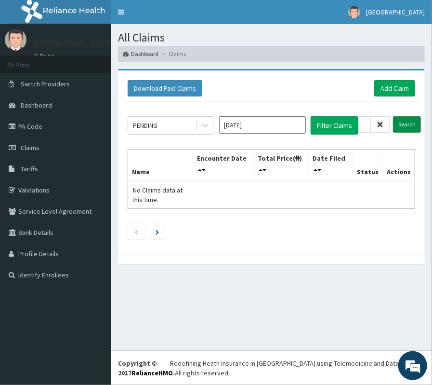
click at [407, 129] on input "Search" at bounding box center [407, 124] width 28 height 16
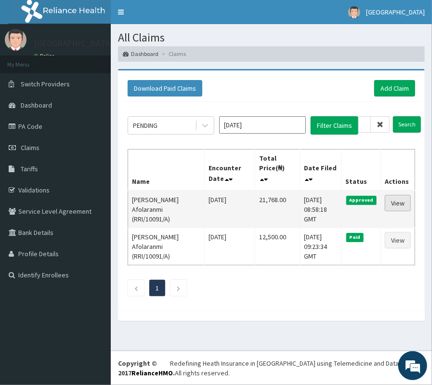
click at [405, 200] on link "View" at bounding box center [398, 203] width 26 height 16
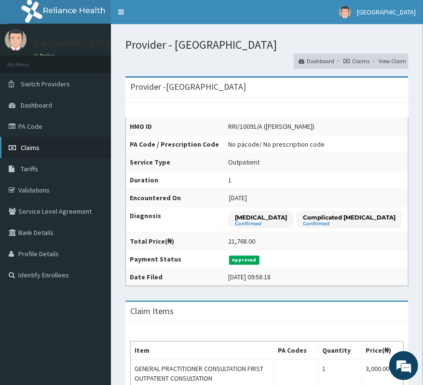
click at [29, 149] on span "Claims" at bounding box center [30, 147] width 19 height 9
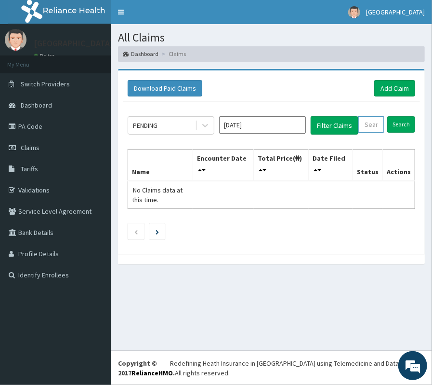
click at [369, 130] on input "text" at bounding box center [372, 124] width 26 height 16
paste input "PPG/10220/A"
type input "PPG/10220/A"
click at [412, 129] on input "Search" at bounding box center [407, 124] width 28 height 16
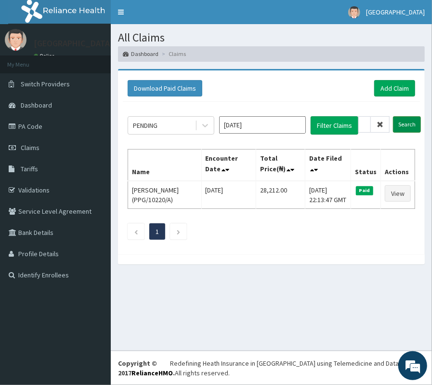
scroll to position [0, 0]
click at [396, 85] on link "Add Claim" at bounding box center [395, 88] width 41 height 16
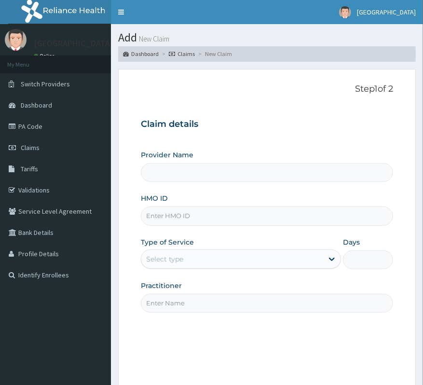
paste input "PPG/10220/A"
type input "PPG/10220/A"
click at [191, 259] on div "Select type" at bounding box center [232, 258] width 182 height 15
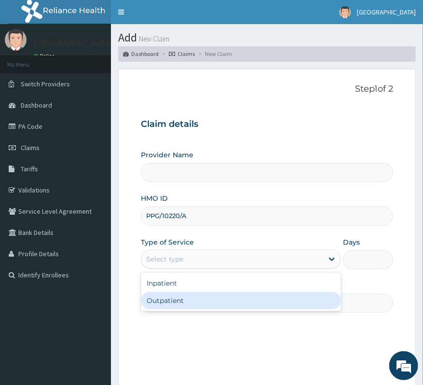
type input "[GEOGRAPHIC_DATA]"
click at [178, 294] on div "Outpatient" at bounding box center [241, 300] width 200 height 17
type input "1"
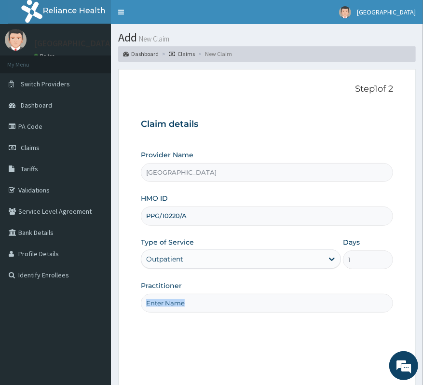
click at [178, 294] on div "Practitioner" at bounding box center [267, 297] width 252 height 32
click at [213, 312] on input "Practitioner" at bounding box center [267, 303] width 252 height 19
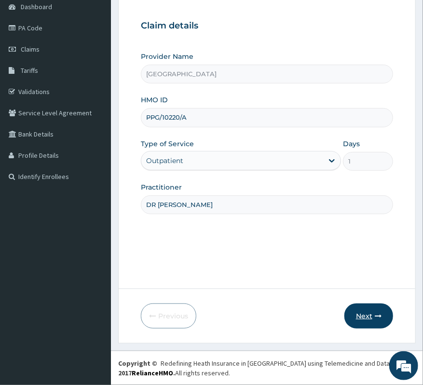
type input "DR [PERSON_NAME]"
click at [365, 318] on button "Next" at bounding box center [368, 315] width 49 height 25
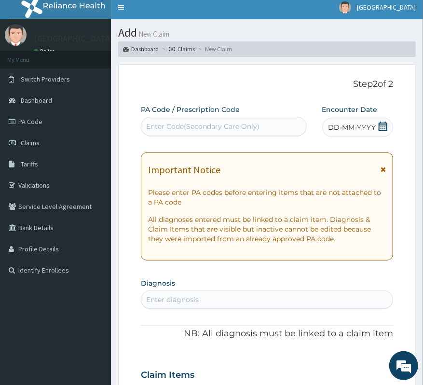
scroll to position [0, 0]
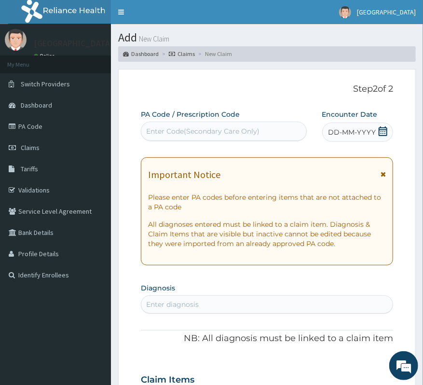
click at [227, 128] on div "Enter Code(Secondary Care Only)" at bounding box center [202, 131] width 113 height 10
paste input "PA/D2D999"
type input "PA/D2D999"
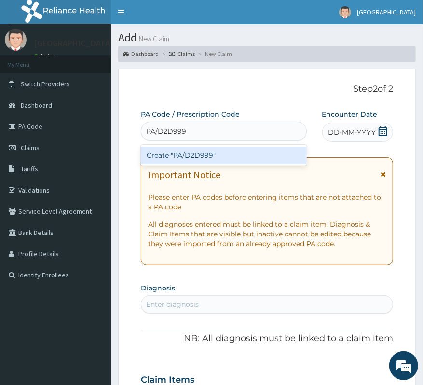
click at [267, 157] on div "Create "PA/D2D999"" at bounding box center [224, 155] width 166 height 17
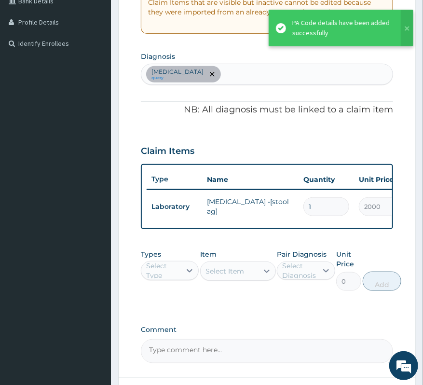
scroll to position [245, 0]
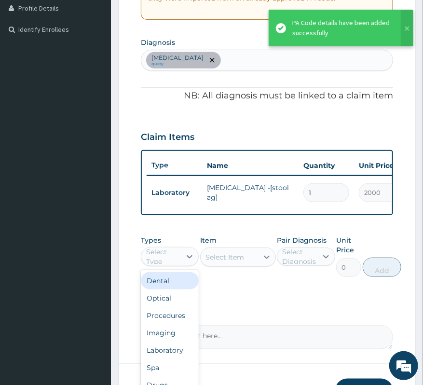
drag, startPoint x: 168, startPoint y: 271, endPoint x: 168, endPoint y: 288, distance: 16.9
click at [168, 266] on div "Select Type" at bounding box center [163, 256] width 34 height 19
click at [166, 324] on div "Procedures" at bounding box center [170, 315] width 58 height 17
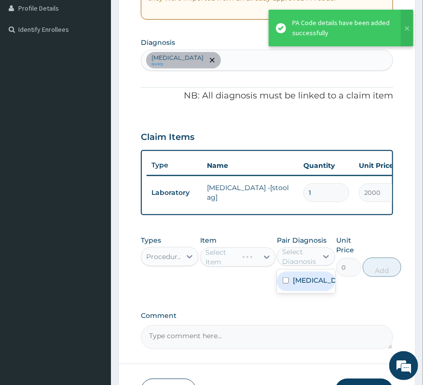
click at [302, 265] on div "Select Diagnosis" at bounding box center [299, 256] width 34 height 19
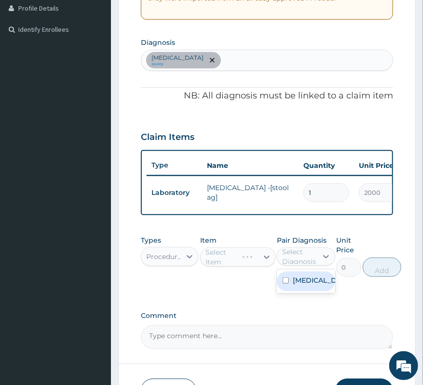
click at [306, 285] on label "[MEDICAL_DATA]" at bounding box center [316, 280] width 46 height 10
checkbox input "true"
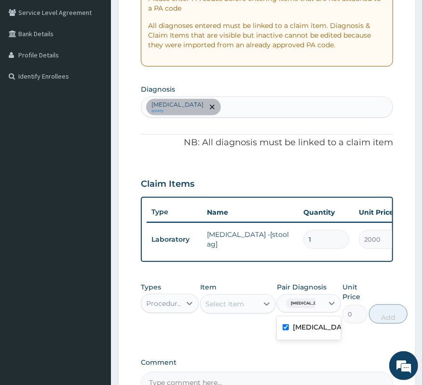
scroll to position [181, 0]
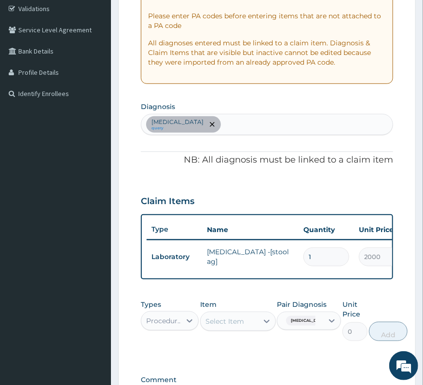
click at [207, 130] on div "[MEDICAL_DATA] query" at bounding box center [266, 124] width 251 height 20
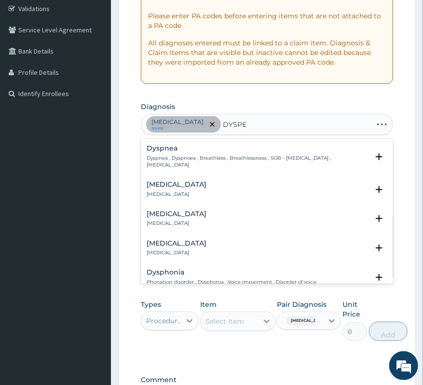
type input "DYSPEP"
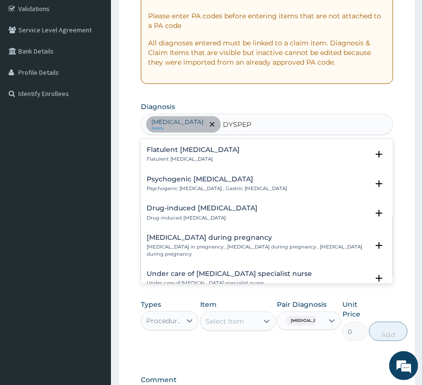
scroll to position [0, 0]
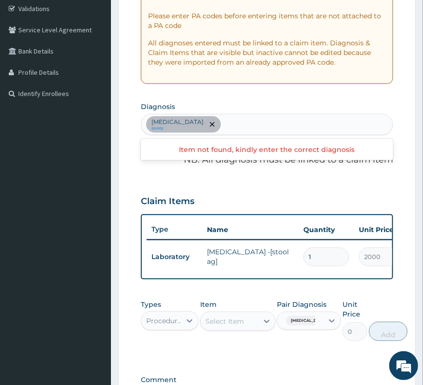
drag, startPoint x: 202, startPoint y: 124, endPoint x: 262, endPoint y: 128, distance: 59.9
click at [262, 128] on div "Indigestion query" at bounding box center [266, 124] width 251 height 20
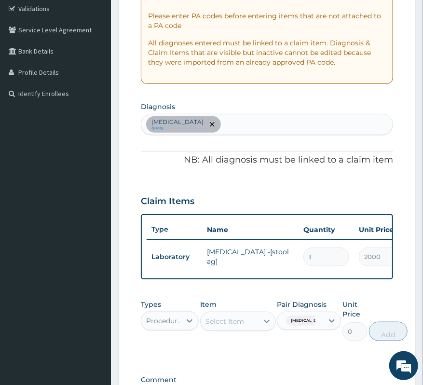
type input ","
type input "MALAR"
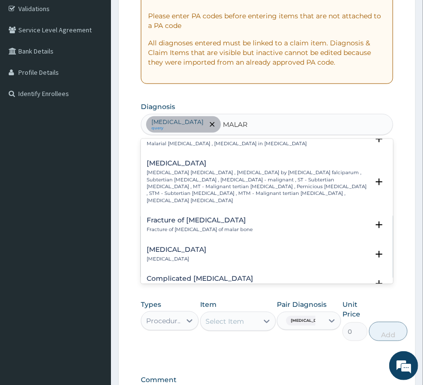
scroll to position [450, 0]
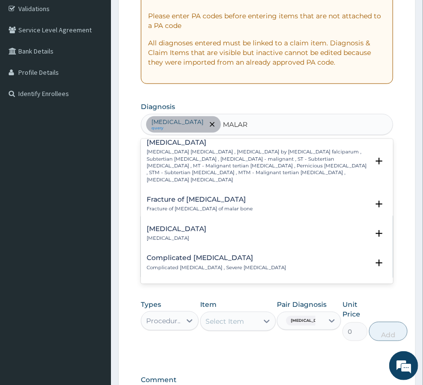
click at [189, 264] on p "Complicated malaria , Severe malaria" at bounding box center [216, 267] width 139 height 7
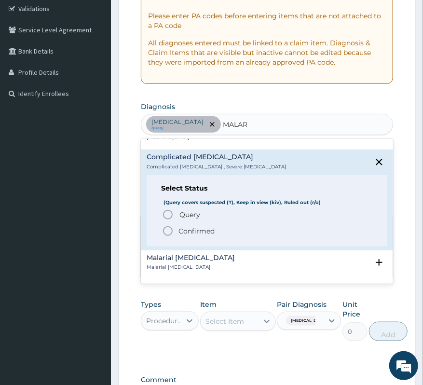
scroll to position [578, 0]
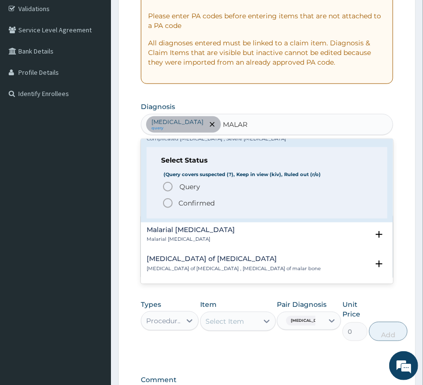
click at [185, 181] on div "Query Query covers suspected (?), Keep in view (kiv), Ruled out (r/o) Confirmed" at bounding box center [267, 195] width 212 height 28
click at [185, 198] on p "Confirmed" at bounding box center [196, 203] width 36 height 10
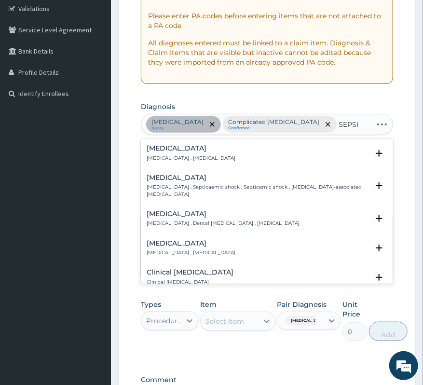
type input "SEPSIS"
click at [185, 162] on div "Sepsis Systemic infection , Sepsis Select Status (Query covers suspected (?), K…" at bounding box center [267, 156] width 241 height 22
click at [187, 155] on p "Systemic infection , Sepsis" at bounding box center [191, 158] width 89 height 7
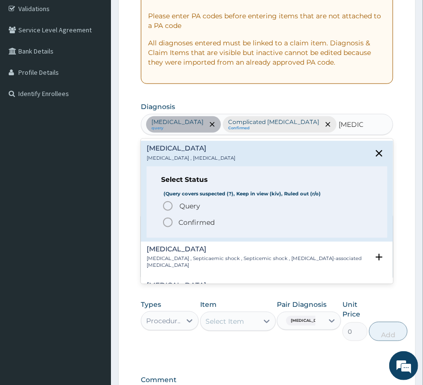
click at [207, 225] on p "Confirmed" at bounding box center [196, 222] width 36 height 10
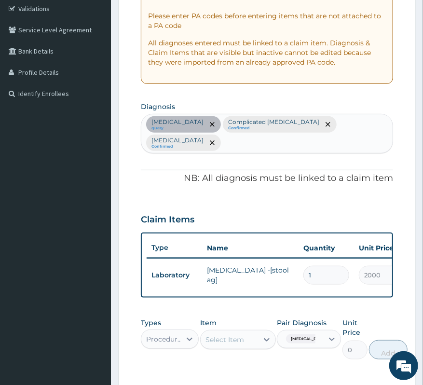
click at [169, 334] on div "Procedures" at bounding box center [164, 339] width 36 height 10
click at [232, 334] on div "Select Item" at bounding box center [224, 339] width 39 height 10
click at [323, 330] on div at bounding box center [331, 338] width 17 height 17
click at [309, 377] on label "Complicated [MEDICAL_DATA]" at bounding box center [319, 386] width 53 height 19
checkbox input "true"
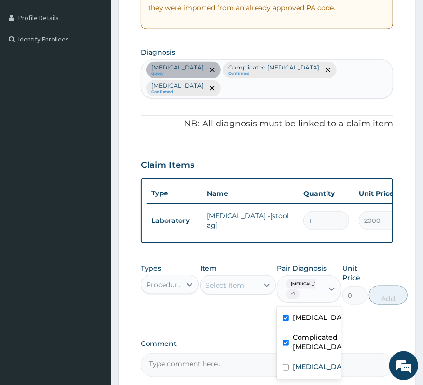
scroll to position [309, 0]
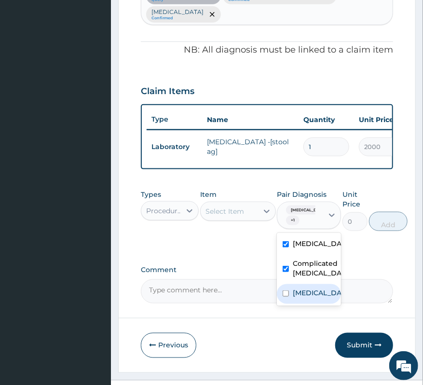
click at [305, 288] on label "[MEDICAL_DATA]" at bounding box center [319, 293] width 53 height 10
checkbox input "true"
click at [227, 206] on div "Select Item" at bounding box center [224, 211] width 39 height 10
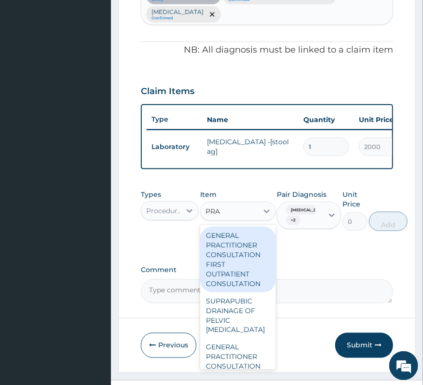
type input "PRAC"
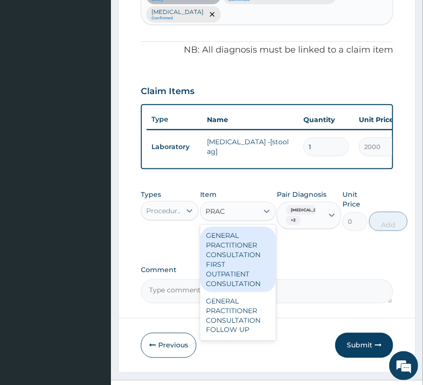
click at [249, 243] on div "GENERAL PRACTITIONER CONSULTATION FIRST OUTPATIENT CONSULTATION" at bounding box center [238, 260] width 76 height 66
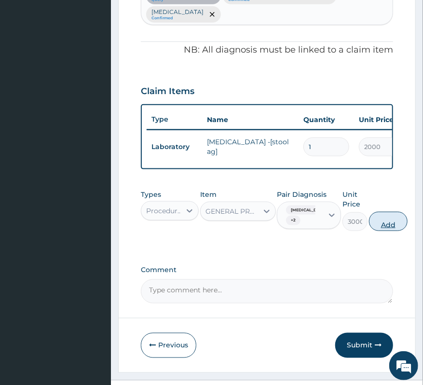
click at [375, 212] on button "Add" at bounding box center [388, 221] width 39 height 19
type input "0"
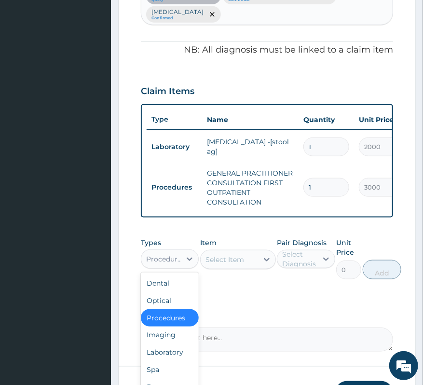
click at [170, 259] on div "Procedures" at bounding box center [170, 258] width 58 height 19
click at [151, 344] on div "Laboratory" at bounding box center [170, 352] width 58 height 17
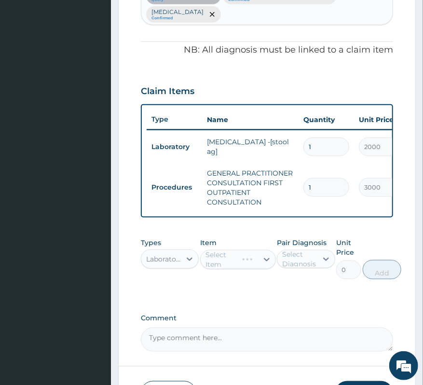
drag, startPoint x: 265, startPoint y: 247, endPoint x: 270, endPoint y: 251, distance: 6.6
click at [268, 250] on div "Select Item" at bounding box center [238, 259] width 76 height 19
drag, startPoint x: 301, startPoint y: 249, endPoint x: 306, endPoint y: 258, distance: 10.8
click at [302, 249] on div "Select Diagnosis" at bounding box center [299, 258] width 34 height 19
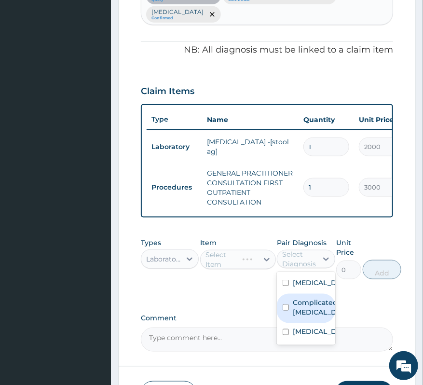
click at [311, 294] on div "Complicated [MEDICAL_DATA]" at bounding box center [306, 308] width 58 height 29
checkbox input "true"
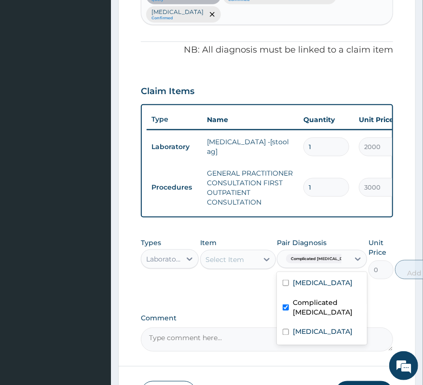
click at [220, 254] on div "Select Item" at bounding box center [224, 259] width 39 height 10
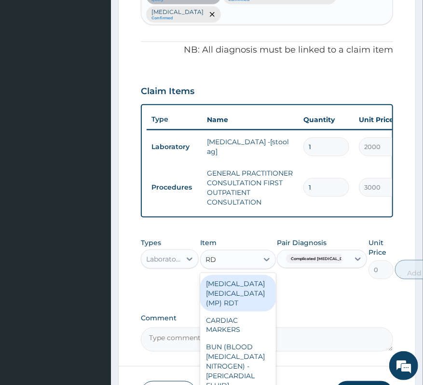
type input "RDT"
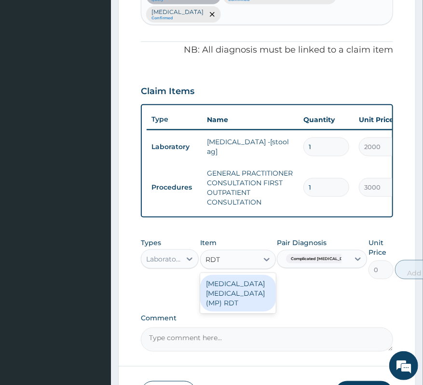
click at [246, 295] on div "[MEDICAL_DATA] [MEDICAL_DATA] (MP) RDT" at bounding box center [238, 293] width 76 height 37
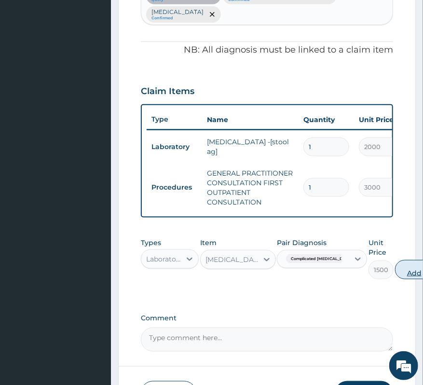
click at [395, 261] on button "Add" at bounding box center [414, 269] width 39 height 19
type input "0"
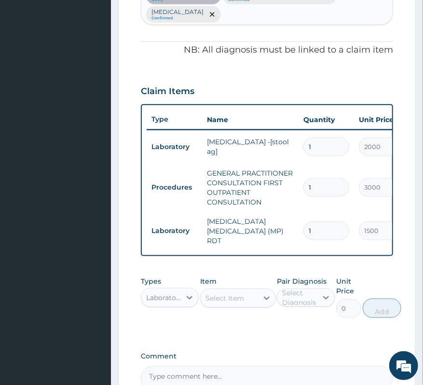
click at [222, 293] on div "Select Item" at bounding box center [224, 298] width 39 height 10
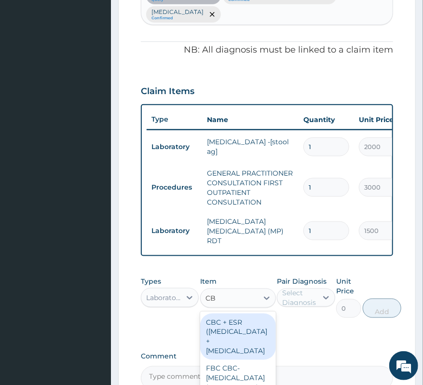
type input "CBC"
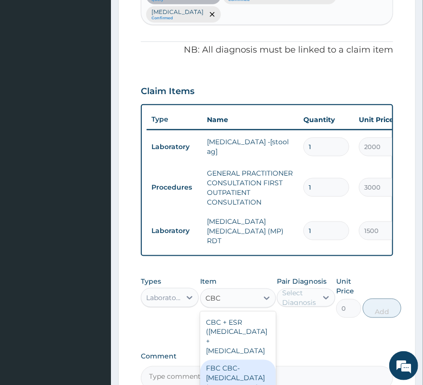
click at [254, 378] on div "FBC CBC-[MEDICAL_DATA] (HAEMOGRAM) - [BLOOD]" at bounding box center [238, 383] width 76 height 46
type input "3000"
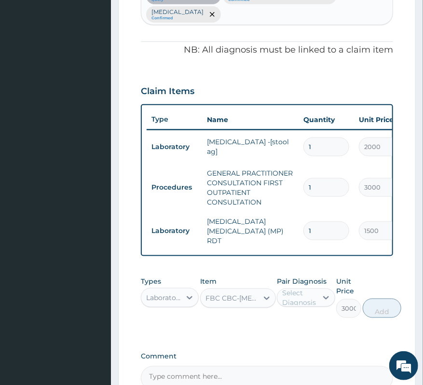
click at [308, 288] on div "Select Diagnosis" at bounding box center [299, 297] width 34 height 19
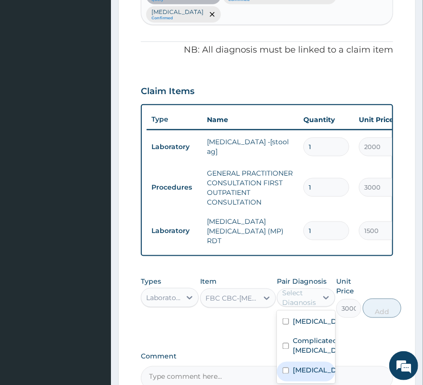
click at [315, 361] on div "[MEDICAL_DATA]" at bounding box center [306, 371] width 58 height 20
checkbox input "true"
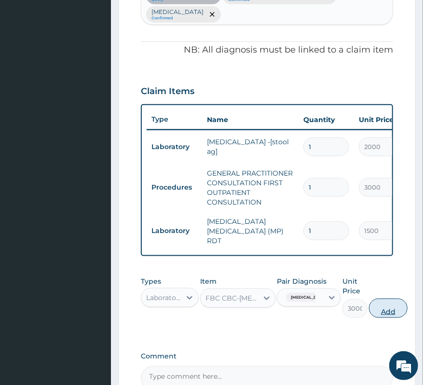
click at [375, 298] on button "Add" at bounding box center [388, 307] width 39 height 19
type input "0"
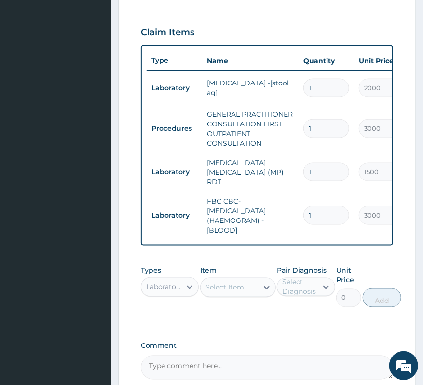
scroll to position [374, 0]
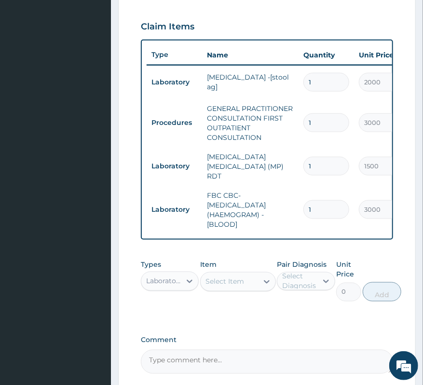
drag, startPoint x: 177, startPoint y: 269, endPoint x: 180, endPoint y: 277, distance: 8.1
click at [177, 276] on div "Laboratory" at bounding box center [164, 281] width 36 height 10
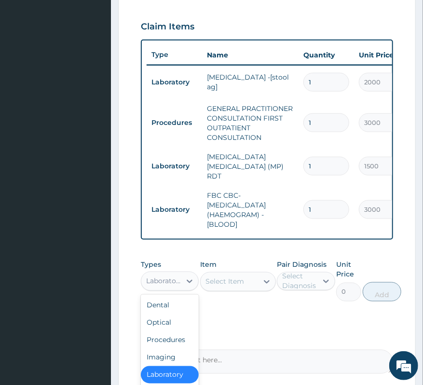
scroll to position [42, 0]
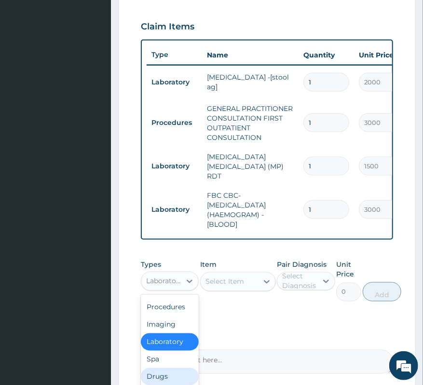
click at [167, 368] on div "Drugs" at bounding box center [170, 376] width 58 height 17
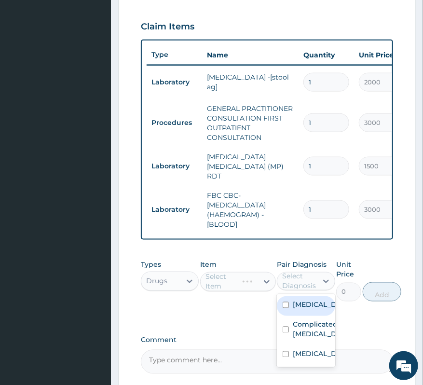
click at [299, 271] on div "Select Diagnosis" at bounding box center [299, 280] width 34 height 19
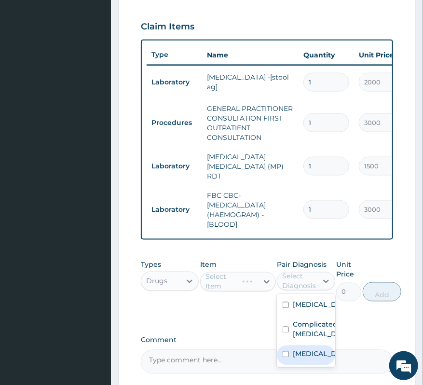
drag, startPoint x: 299, startPoint y: 339, endPoint x: 297, endPoint y: 320, distance: 19.4
click at [297, 323] on div "Indigestion Complicated malaria Sepsis" at bounding box center [306, 330] width 58 height 73
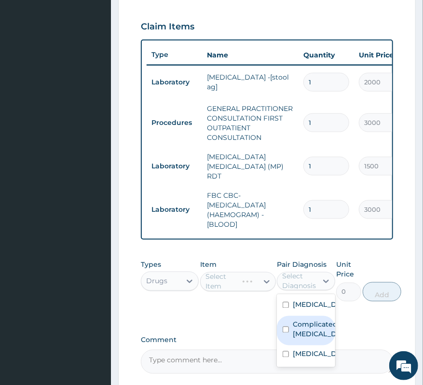
click at [297, 320] on label "Complicated [MEDICAL_DATA]" at bounding box center [316, 329] width 46 height 19
checkbox input "true"
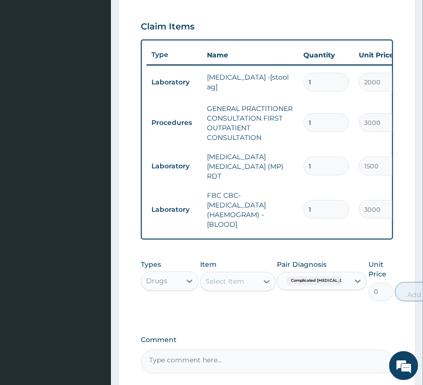
click at [222, 274] on div "Select Item" at bounding box center [229, 281] width 57 height 15
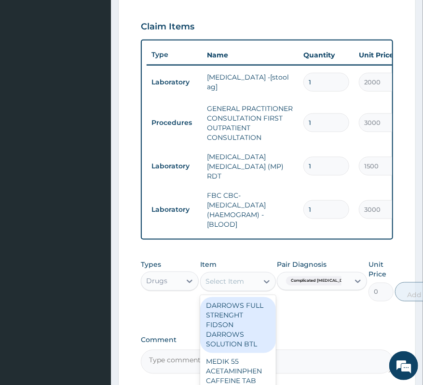
type input "A"
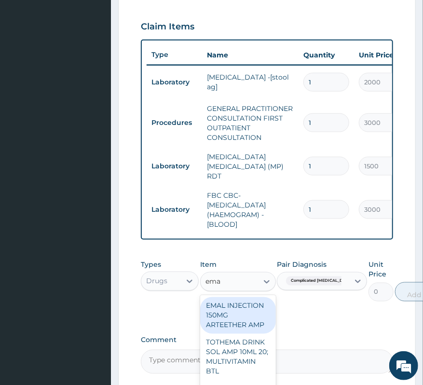
type input "emal"
click at [248, 303] on div "EMAL INJECTION 150MG ARTEETHER AMP" at bounding box center [238, 315] width 76 height 37
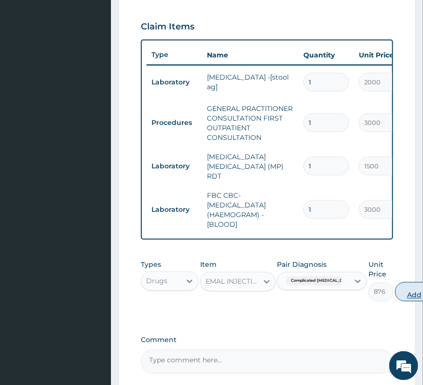
click at [395, 282] on button "Add" at bounding box center [414, 291] width 39 height 19
type input "0"
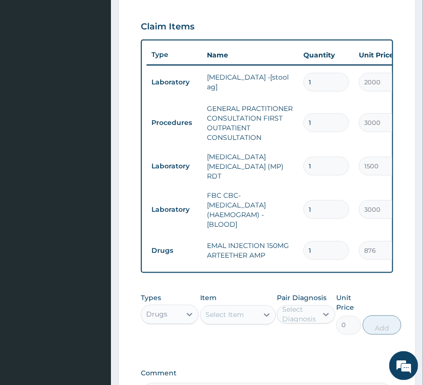
click at [226, 310] on div "Select Item" at bounding box center [224, 315] width 39 height 10
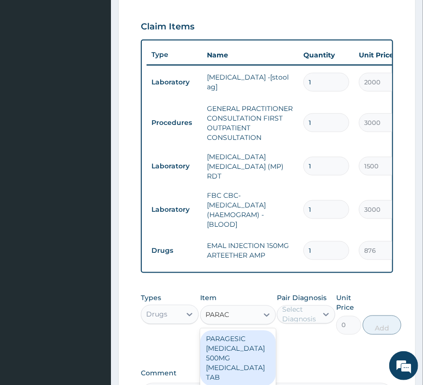
type input "PARACE"
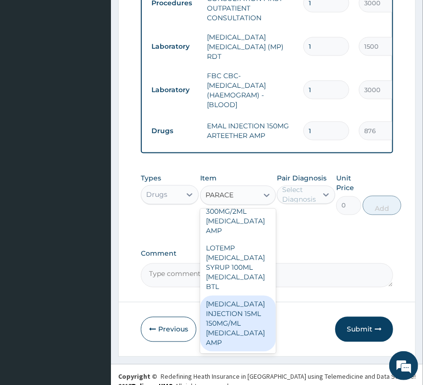
scroll to position [866, 0]
click at [232, 317] on div "[MEDICAL_DATA] INJECTION 15ML 150MG/ML [MEDICAL_DATA] AMP" at bounding box center [238, 323] width 76 height 56
type input "600"
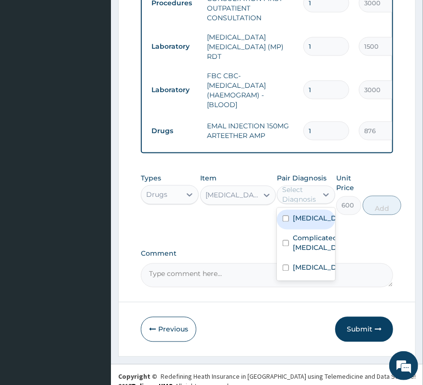
click at [303, 189] on div "Select Diagnosis" at bounding box center [306, 195] width 58 height 18
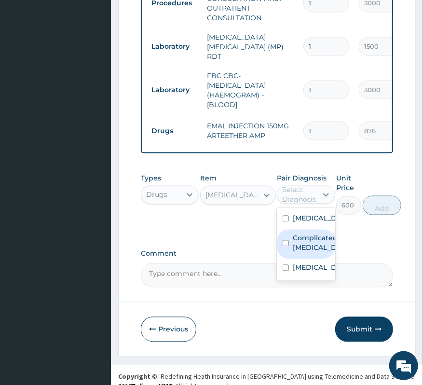
click at [305, 234] on label "Complicated [MEDICAL_DATA]" at bounding box center [316, 242] width 46 height 19
checkbox input "true"
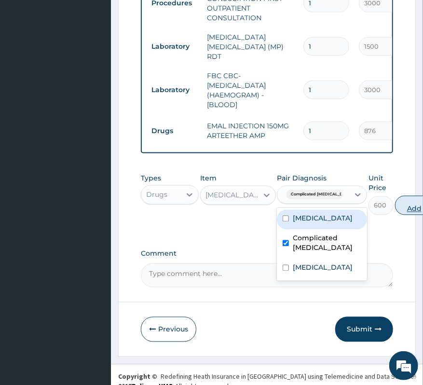
click at [395, 196] on button "Add" at bounding box center [414, 205] width 39 height 19
type input "0"
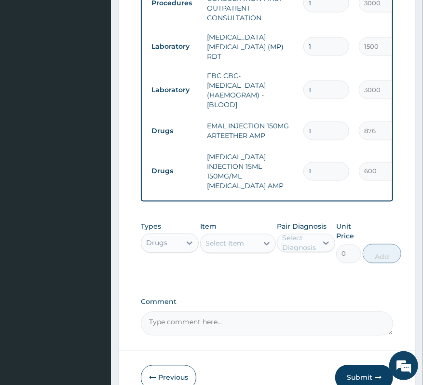
drag, startPoint x: 314, startPoint y: 142, endPoint x: 304, endPoint y: 148, distance: 12.6
click at [304, 162] on input "1" at bounding box center [326, 171] width 46 height 19
type input "4"
type input "2400.00"
type input "4"
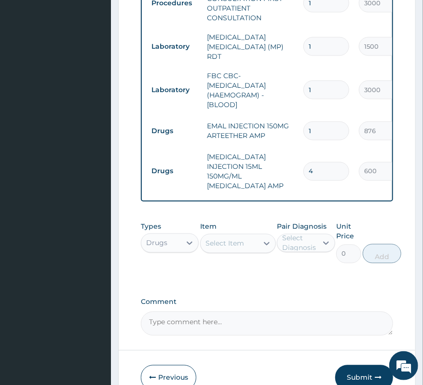
click at [238, 239] on div "Select Item" at bounding box center [224, 244] width 39 height 10
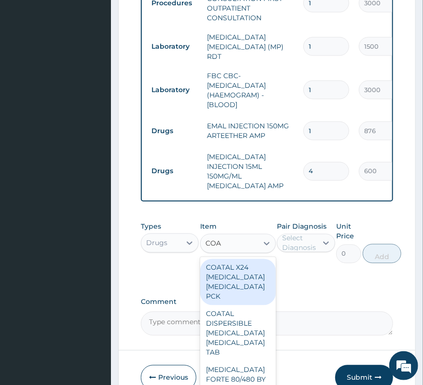
type input "[PERSON_NAME]"
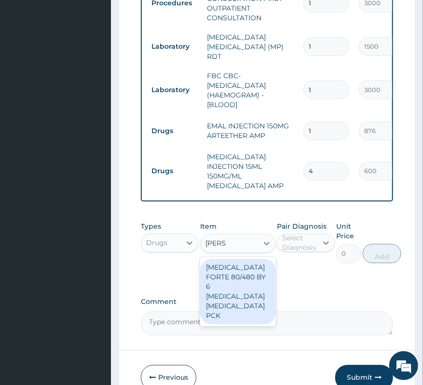
drag, startPoint x: 216, startPoint y: 278, endPoint x: 259, endPoint y: 264, distance: 44.7
click at [217, 278] on div "[MEDICAL_DATA] FORTE 80/480 BY 6 [MEDICAL_DATA] [MEDICAL_DATA] PCK" at bounding box center [238, 292] width 76 height 66
type input "3360"
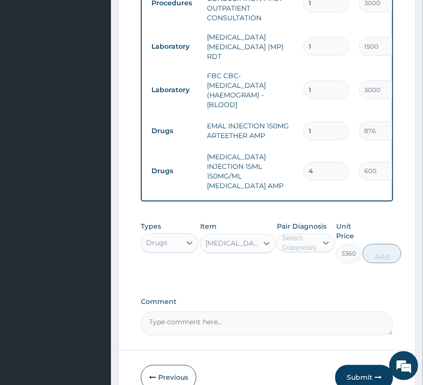
click at [292, 240] on div "Pair Diagnosis Select Diagnosis" at bounding box center [306, 242] width 58 height 41
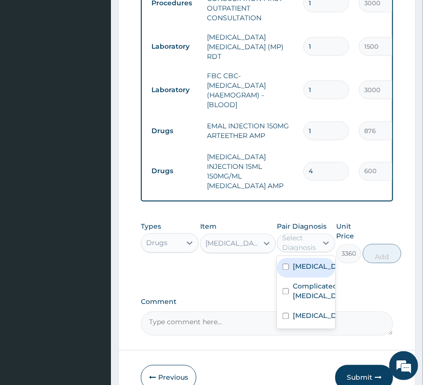
click at [297, 233] on div "Select Diagnosis" at bounding box center [299, 242] width 34 height 19
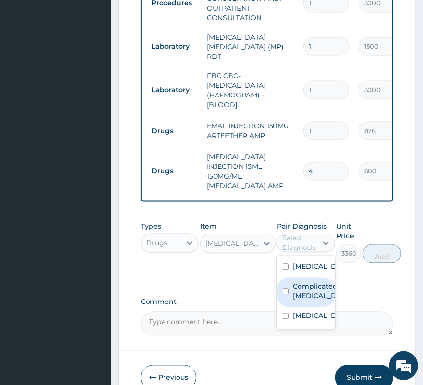
drag, startPoint x: 307, startPoint y: 282, endPoint x: 317, endPoint y: 270, distance: 15.7
click at [308, 281] on label "Complicated [MEDICAL_DATA]" at bounding box center [316, 290] width 46 height 19
checkbox input "true"
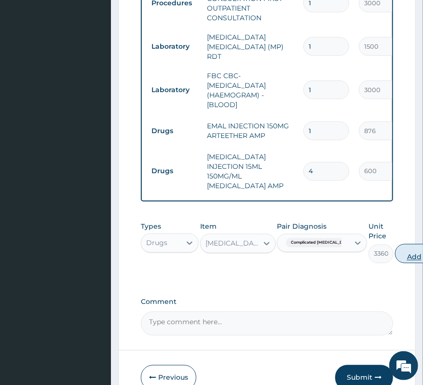
click at [395, 244] on button "Add" at bounding box center [414, 253] width 39 height 19
type input "0"
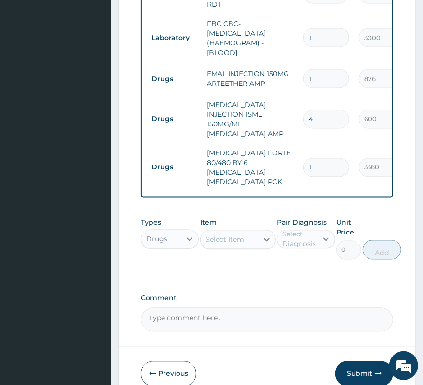
scroll to position [558, 0]
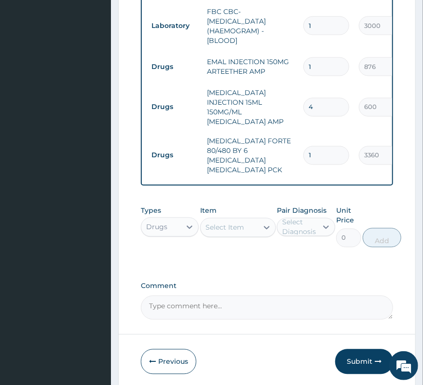
click at [218, 223] on div "Select Item" at bounding box center [224, 228] width 39 height 10
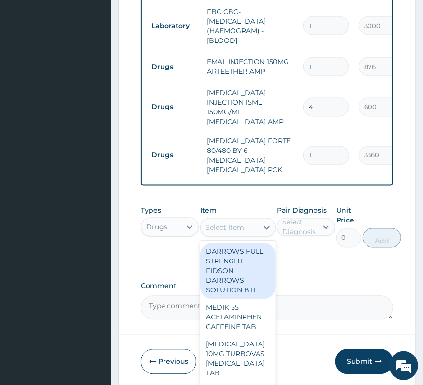
type input "P"
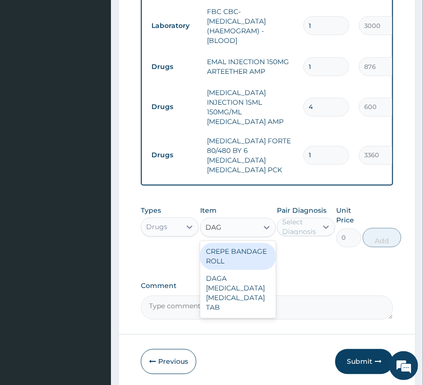
type input "DAGA"
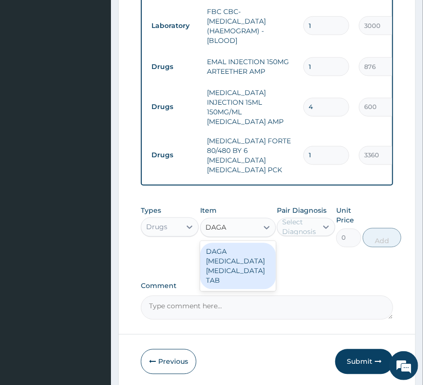
drag, startPoint x: 247, startPoint y: 245, endPoint x: 266, endPoint y: 233, distance: 22.1
click at [247, 244] on div "DAGA [MEDICAL_DATA] [MEDICAL_DATA] TAB" at bounding box center [238, 266] width 76 height 46
type input "24"
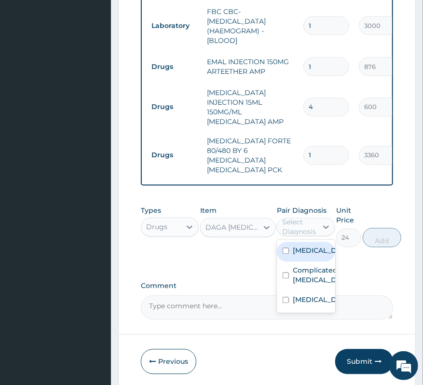
click at [304, 217] on div "Select Diagnosis" at bounding box center [299, 226] width 34 height 19
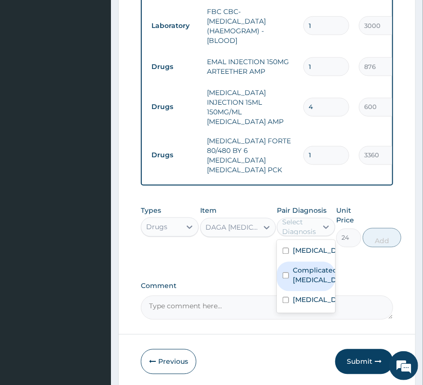
click at [308, 266] on label "Complicated [MEDICAL_DATA]" at bounding box center [316, 275] width 46 height 19
checkbox input "true"
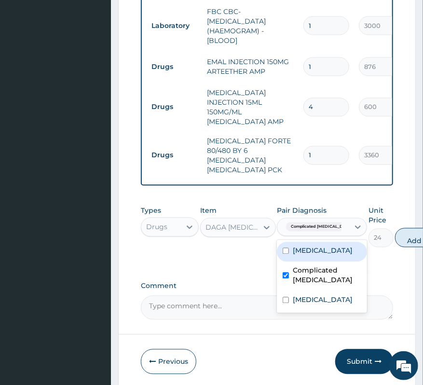
click at [403, 228] on button "Add" at bounding box center [414, 237] width 39 height 19
type input "0"
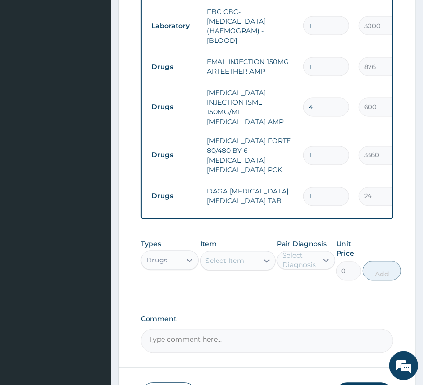
click at [224, 256] on div "Select Item" at bounding box center [224, 261] width 39 height 10
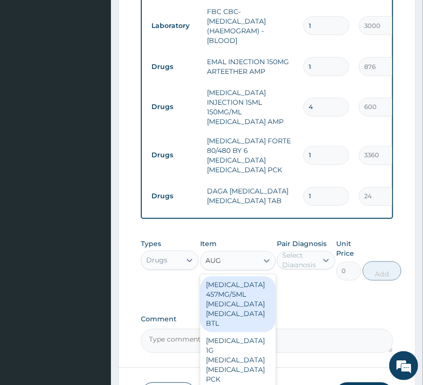
type input "AUGM"
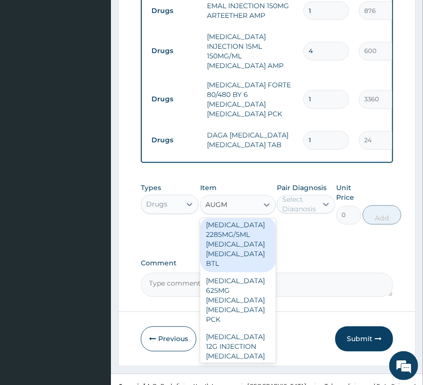
scroll to position [185, 0]
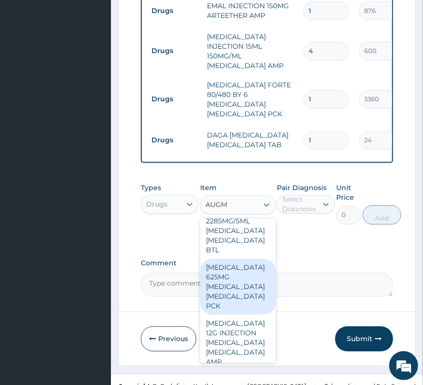
click at [224, 263] on div "[MEDICAL_DATA] 625MG [MEDICAL_DATA] [MEDICAL_DATA] PCK" at bounding box center [238, 287] width 76 height 56
type input "7200"
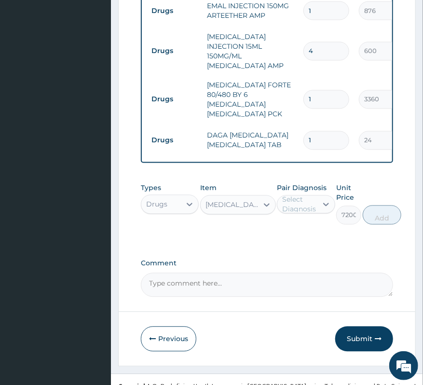
click at [316, 197] on div "Select Diagnosis" at bounding box center [297, 204] width 40 height 15
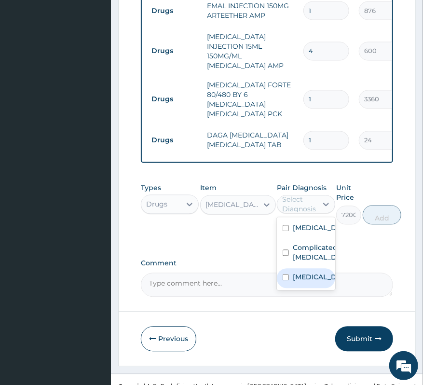
click at [306, 272] on label "[MEDICAL_DATA]" at bounding box center [316, 277] width 46 height 10
checkbox input "true"
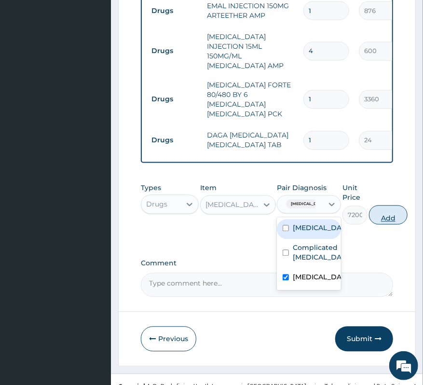
click at [380, 205] on button "Add" at bounding box center [388, 214] width 39 height 19
type input "0"
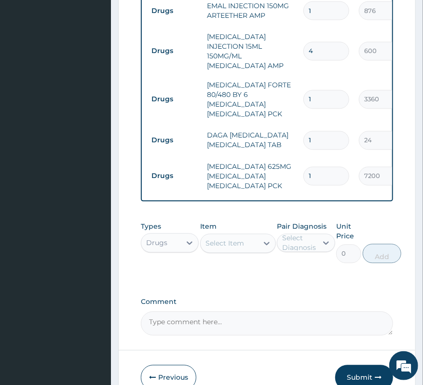
click at [319, 131] on input "1" at bounding box center [326, 140] width 46 height 19
type input "18"
type input "432.00"
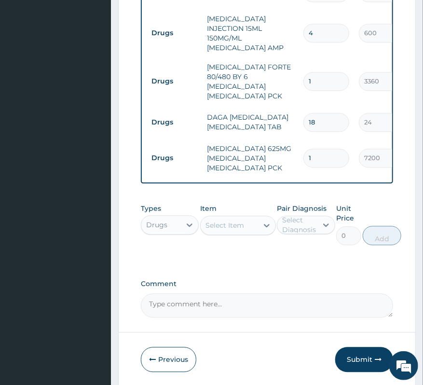
scroll to position [652, 0]
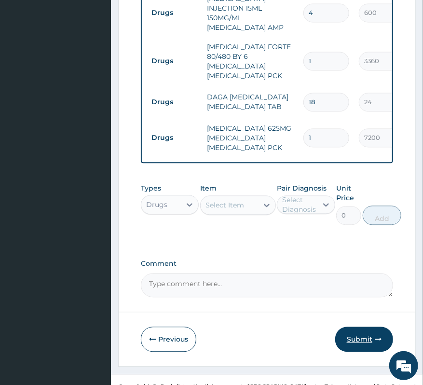
type input "18"
click at [375, 335] on icon "button" at bounding box center [378, 338] width 7 height 7
click at [372, 326] on button "Submit" at bounding box center [364, 338] width 58 height 25
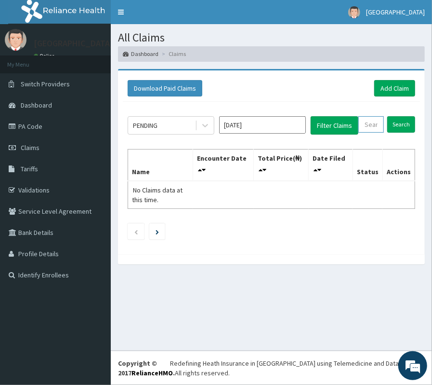
click at [367, 122] on input "text" at bounding box center [372, 124] width 26 height 16
paste input "PA/D2D999"
type input "PA/D2D999"
click at [409, 127] on input "Search" at bounding box center [407, 124] width 28 height 16
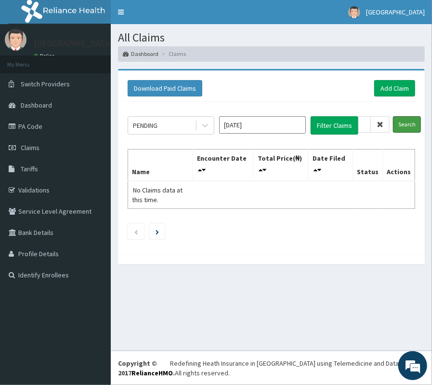
scroll to position [0, 0]
click at [378, 123] on icon at bounding box center [380, 124] width 7 height 7
paste input "PPG/10220/A"
type input "PPG/10220/A"
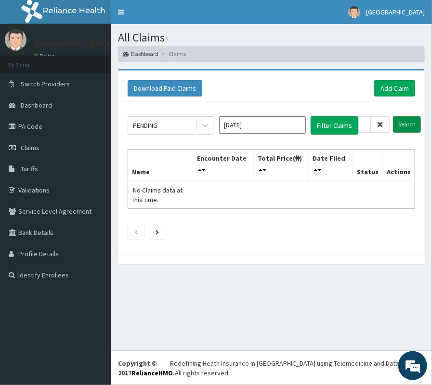
click at [411, 120] on input "Search" at bounding box center [407, 124] width 28 height 16
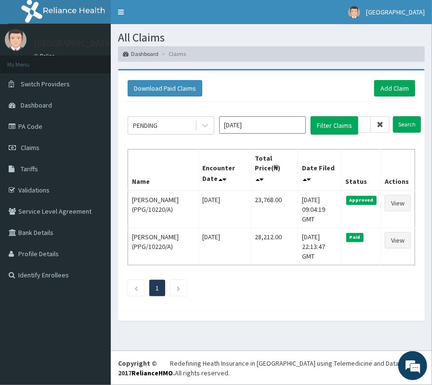
click at [386, 124] on span at bounding box center [380, 124] width 19 height 16
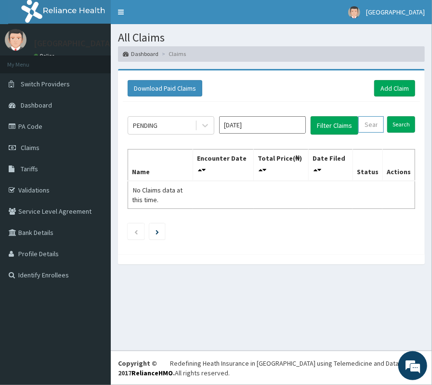
paste input "EPL/10054/A"
type input "EPL/10054/A"
click at [403, 124] on input "Search" at bounding box center [407, 124] width 28 height 16
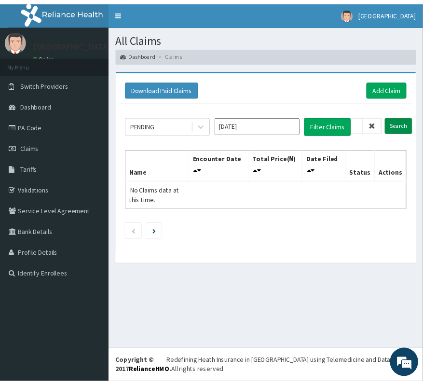
scroll to position [0, 0]
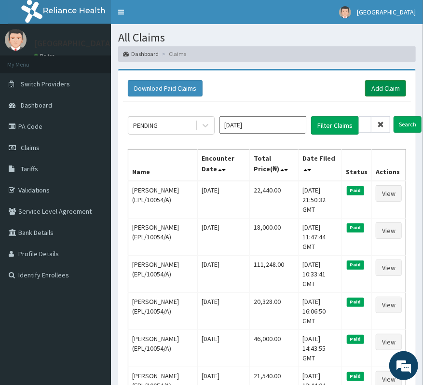
click at [372, 87] on link "Add Claim" at bounding box center [385, 88] width 41 height 16
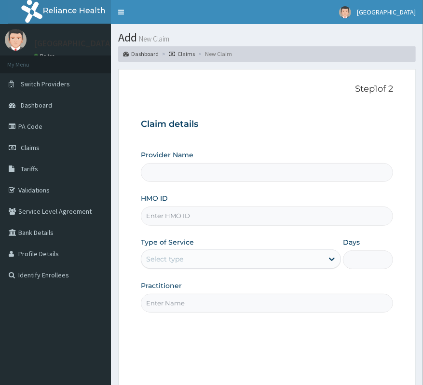
type input "[GEOGRAPHIC_DATA]"
paste input "EPL/10054/A"
type input "EPL/10054/A"
click at [184, 259] on div "Select type" at bounding box center [232, 258] width 182 height 15
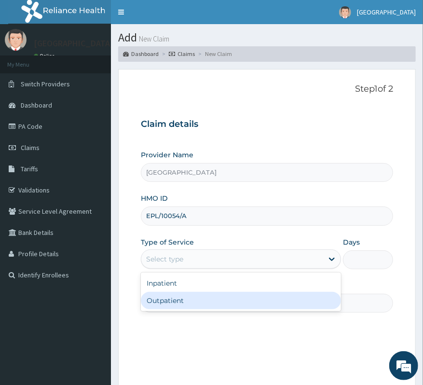
click at [182, 303] on div "Outpatient" at bounding box center [241, 300] width 200 height 17
type input "1"
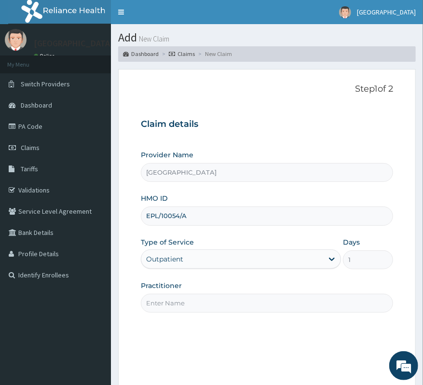
click at [182, 303] on input "Practitioner" at bounding box center [267, 303] width 252 height 19
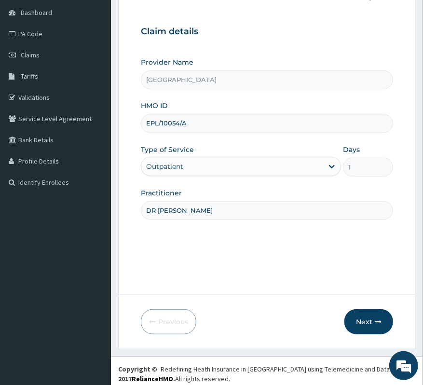
scroll to position [99, 0]
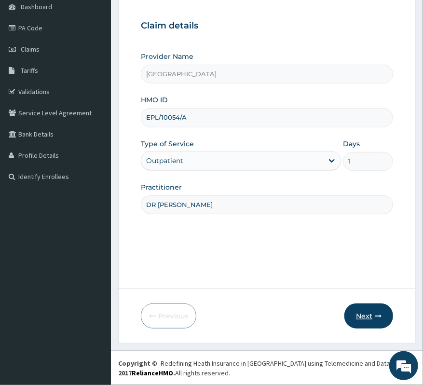
type input "DR [PERSON_NAME]"
click at [358, 318] on button "Next" at bounding box center [368, 315] width 49 height 25
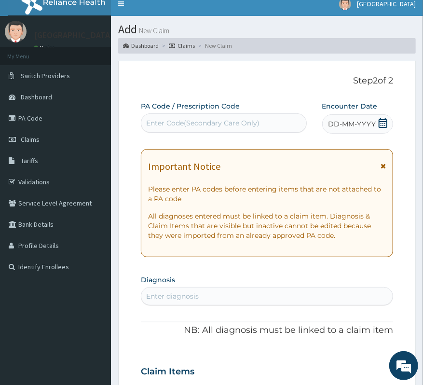
scroll to position [0, 0]
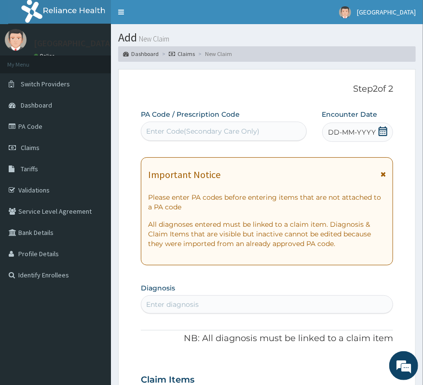
click at [199, 128] on div "Enter Code(Secondary Care Only)" at bounding box center [202, 131] width 113 height 10
paste input "PA/DBC001"
type input "PA/DBC001"
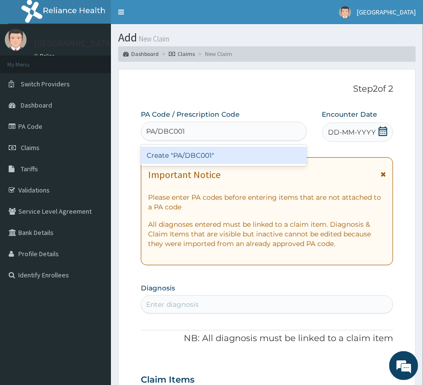
click at [203, 153] on div "Create "PA/DBC001"" at bounding box center [224, 155] width 166 height 17
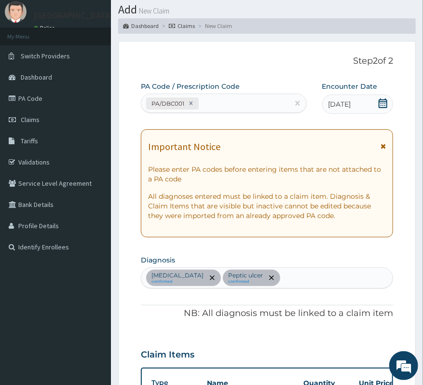
scroll to position [27, 0]
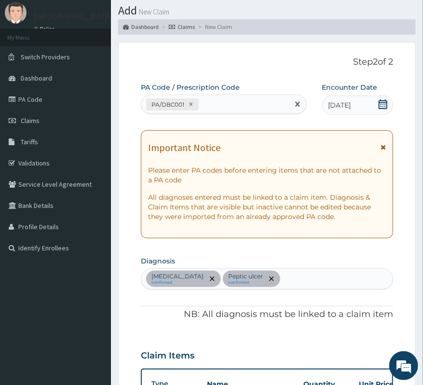
click at [223, 104] on div "PA/DBC001" at bounding box center [214, 104] width 147 height 16
paste input "PA/2C318E"
type input "PA/2C318E"
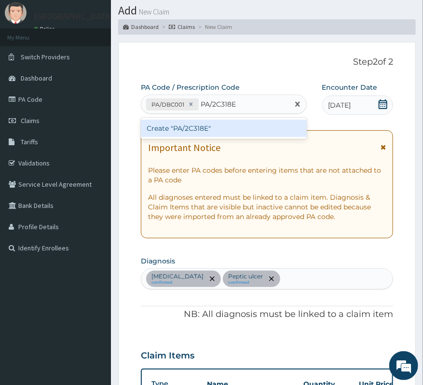
click at [187, 132] on div "Create "PA/2C318E"" at bounding box center [224, 128] width 166 height 17
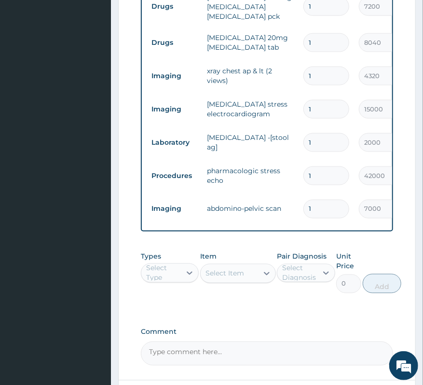
scroll to position [451, 0]
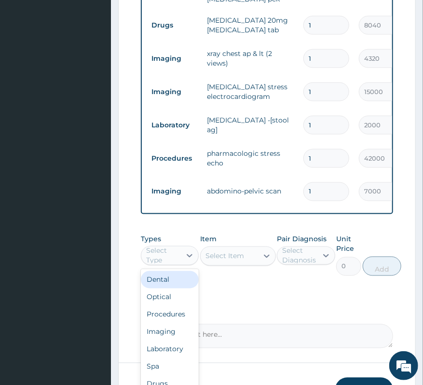
click at [170, 265] on div "Select Type" at bounding box center [163, 255] width 34 height 19
click at [161, 323] on div "Procedures" at bounding box center [170, 314] width 58 height 17
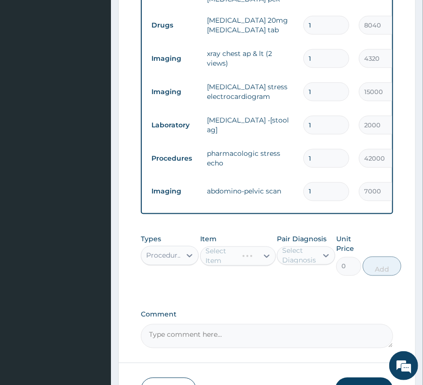
click at [305, 265] on div "Select Diagnosis" at bounding box center [299, 255] width 34 height 19
drag, startPoint x: 307, startPoint y: 288, endPoint x: 307, endPoint y: 299, distance: 11.1
click at [307, 284] on label "[MEDICAL_DATA]" at bounding box center [316, 279] width 46 height 10
checkbox input "true"
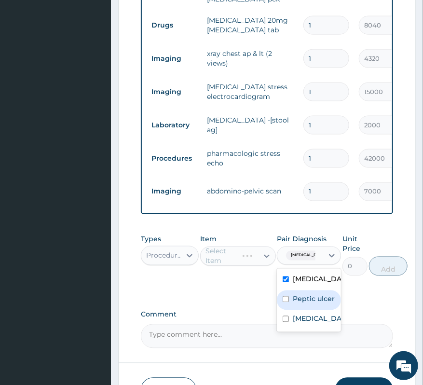
click at [310, 304] on label "Peptic ulcer" at bounding box center [314, 299] width 42 height 10
checkbox input "true"
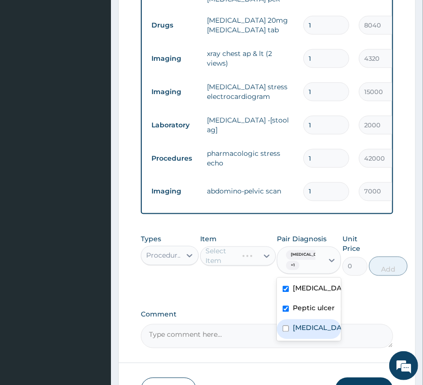
click at [313, 339] on div "[MEDICAL_DATA]" at bounding box center [309, 329] width 64 height 20
checkbox input "true"
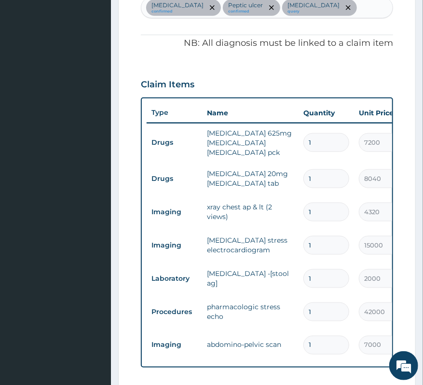
scroll to position [258, 0]
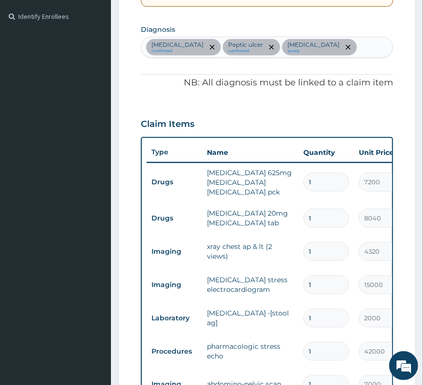
click at [317, 51] on div "[MEDICAL_DATA] confirmed [MEDICAL_DATA] confirmed [MEDICAL_DATA] query" at bounding box center [266, 47] width 251 height 20
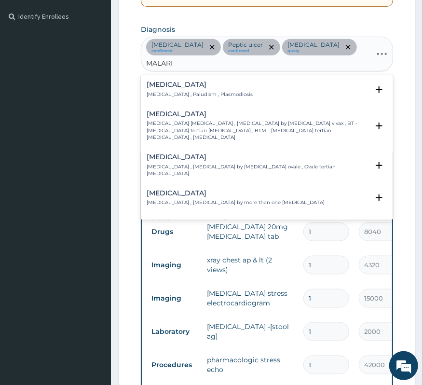
type input "[MEDICAL_DATA]"
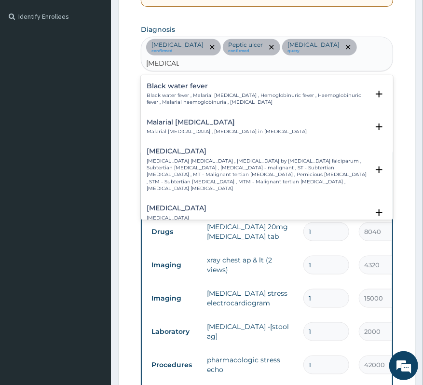
scroll to position [386, 0]
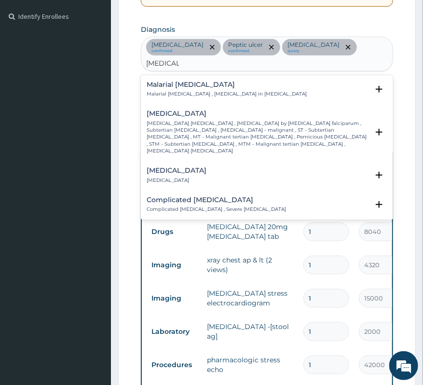
click at [212, 206] on p "Complicated [MEDICAL_DATA] , Severe [MEDICAL_DATA]" at bounding box center [216, 209] width 139 height 7
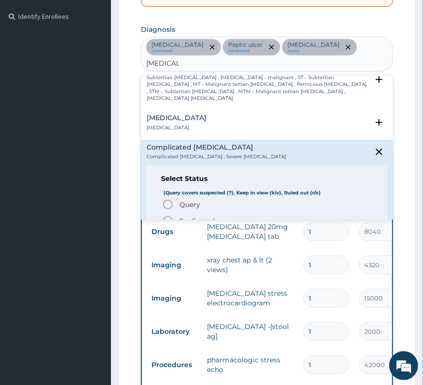
scroll to position [450, 0]
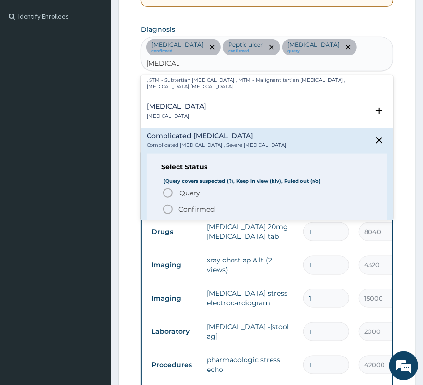
click at [205, 204] on p "Confirmed" at bounding box center [196, 209] width 36 height 10
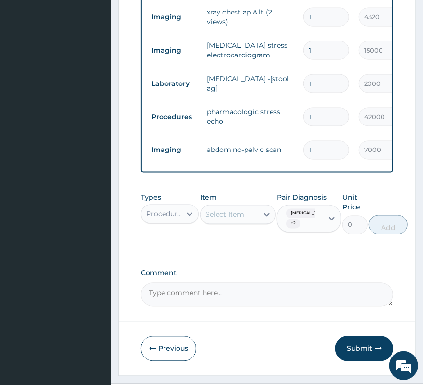
scroll to position [515, 0]
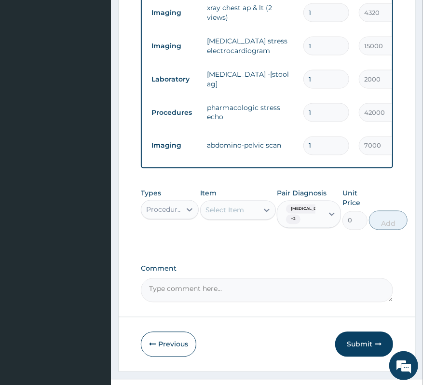
click at [209, 215] on div "Select Item" at bounding box center [224, 210] width 39 height 10
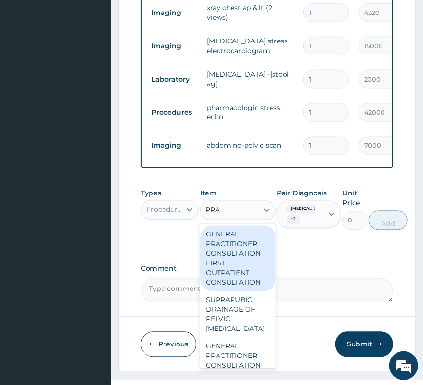
type input "PRAC"
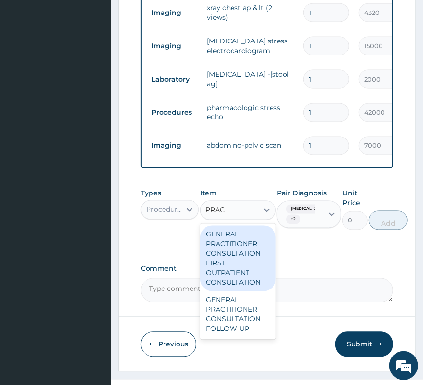
click at [229, 276] on div "GENERAL PRACTITIONER CONSULTATION FIRST OUTPATIENT CONSULTATION" at bounding box center [238, 259] width 76 height 66
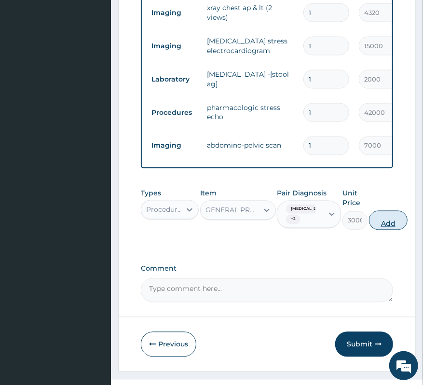
click at [392, 230] on button "Add" at bounding box center [388, 220] width 39 height 19
type input "0"
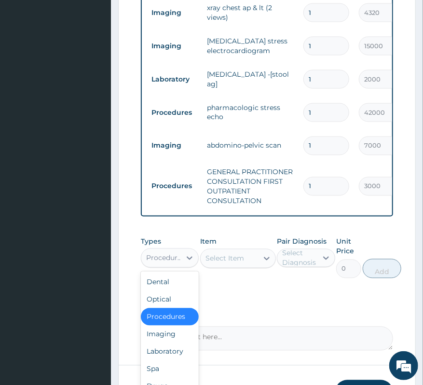
click at [179, 263] on div "Procedures" at bounding box center [164, 258] width 36 height 10
click at [164, 360] on div "Laboratory" at bounding box center [170, 351] width 58 height 17
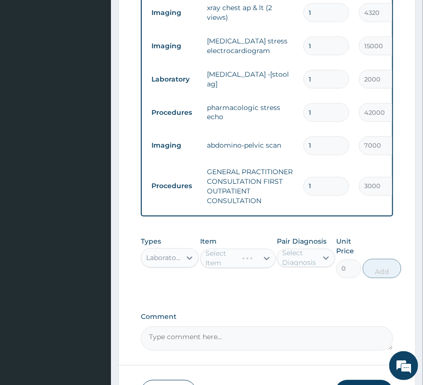
drag, startPoint x: 313, startPoint y: 267, endPoint x: 313, endPoint y: 278, distance: 11.6
click at [313, 268] on div "Select Diagnosis" at bounding box center [299, 257] width 34 height 19
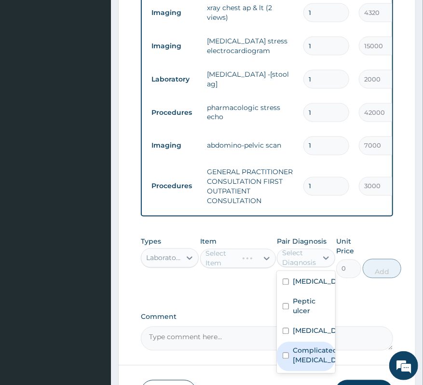
click at [309, 363] on label "Complicated [MEDICAL_DATA]" at bounding box center [316, 355] width 46 height 19
checkbox input "true"
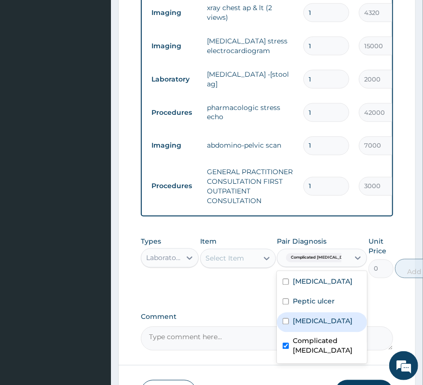
click at [222, 263] on div "Select Item" at bounding box center [224, 259] width 39 height 10
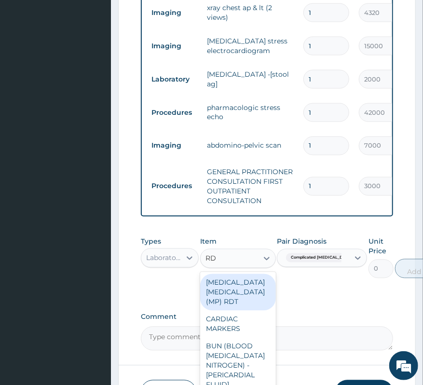
type input "RDT"
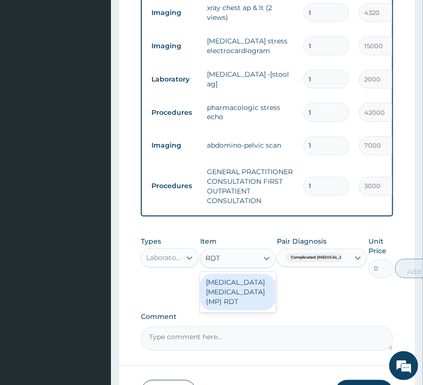
click at [226, 308] on div "[MEDICAL_DATA] [MEDICAL_DATA] (MP) RDT" at bounding box center [238, 292] width 76 height 37
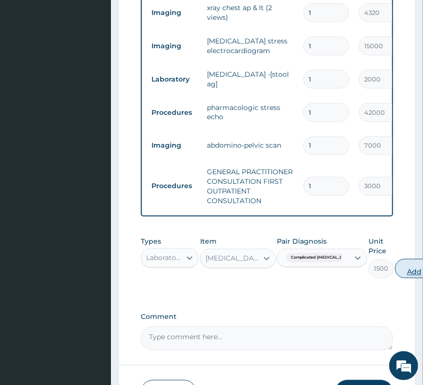
click at [395, 278] on button "Add" at bounding box center [414, 268] width 39 height 19
type input "0"
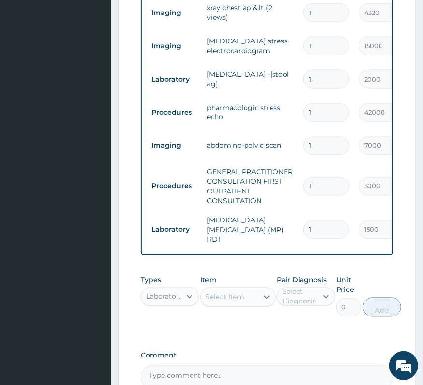
click at [230, 302] on div "Select Item" at bounding box center [224, 297] width 39 height 10
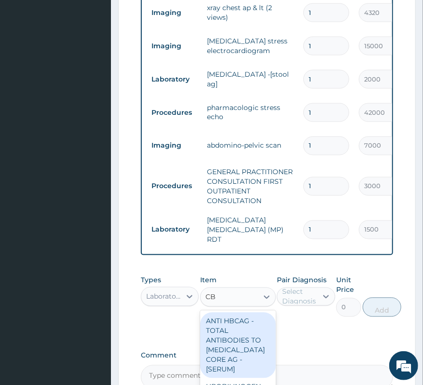
type input "CBC"
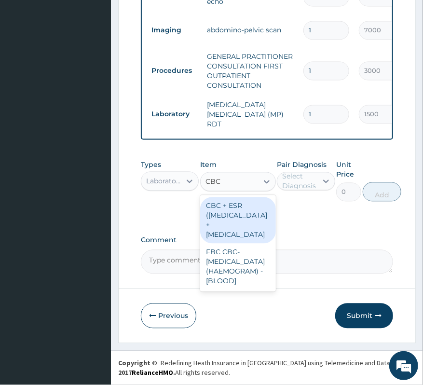
scroll to position [636, 0]
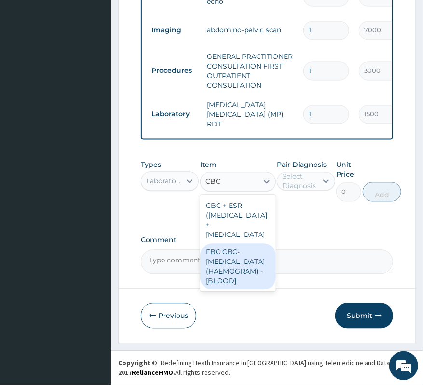
click at [230, 281] on div "FBC CBC-[MEDICAL_DATA] (HAEMOGRAM) - [BLOOD]" at bounding box center [238, 266] width 76 height 46
type input "3000"
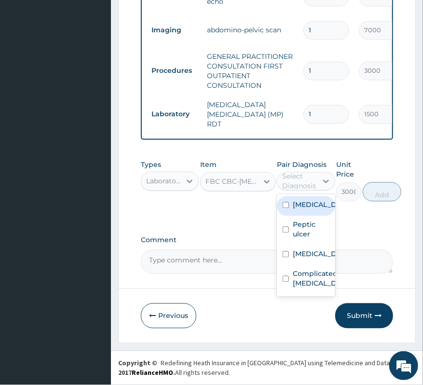
click at [316, 174] on div "Select Diagnosis" at bounding box center [297, 181] width 40 height 15
click at [299, 204] on label "[MEDICAL_DATA]" at bounding box center [316, 205] width 46 height 10
checkbox input "true"
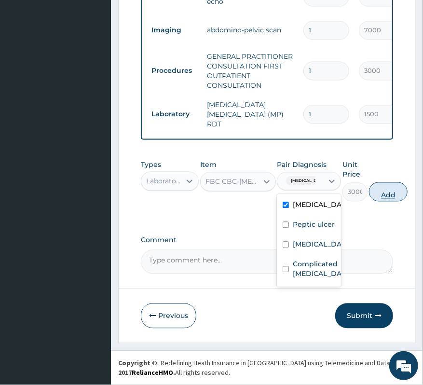
click at [384, 190] on button "Add" at bounding box center [388, 191] width 39 height 19
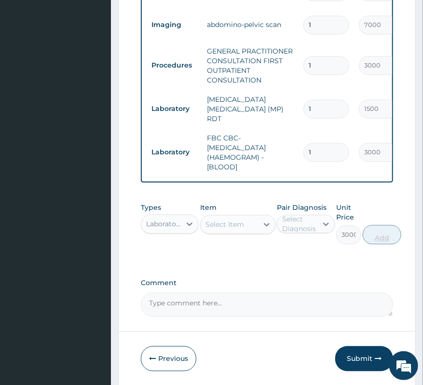
type input "0"
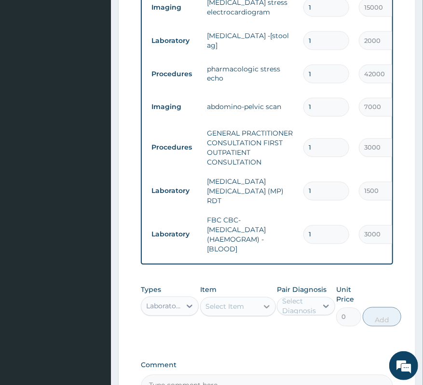
scroll to position [572, 0]
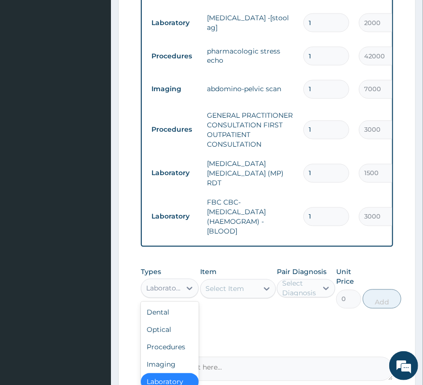
click at [162, 296] on div "Laboratory" at bounding box center [161, 288] width 40 height 15
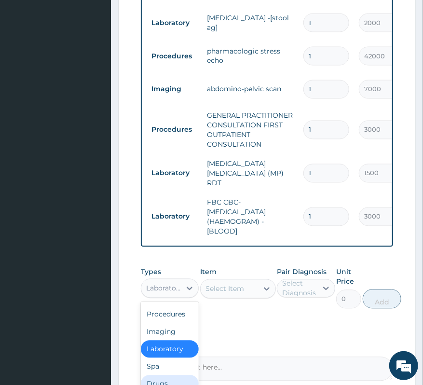
click at [149, 378] on div "Drugs" at bounding box center [170, 383] width 58 height 17
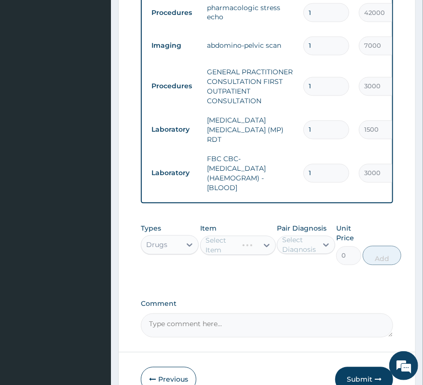
scroll to position [636, 0]
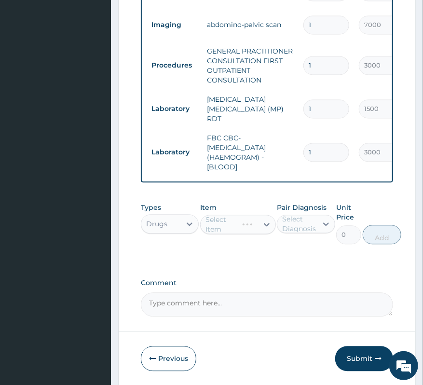
click at [228, 230] on div "Select Item" at bounding box center [238, 223] width 76 height 19
click at [292, 232] on div "Select Diagnosis" at bounding box center [299, 223] width 34 height 19
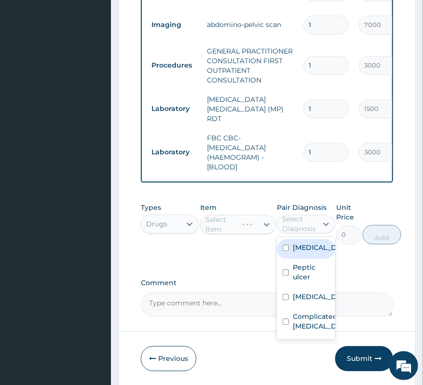
click at [296, 252] on label "[MEDICAL_DATA]" at bounding box center [316, 247] width 46 height 10
checkbox input "true"
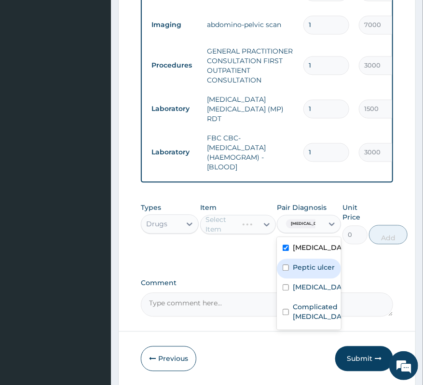
click at [299, 272] on label "Peptic ulcer" at bounding box center [314, 267] width 42 height 10
checkbox input "true"
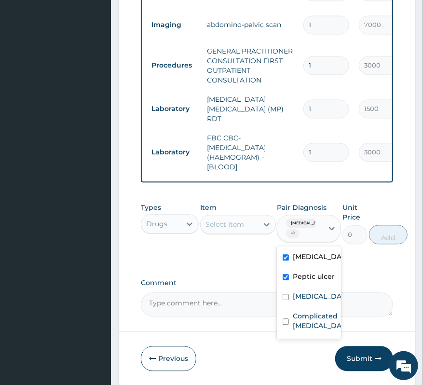
click at [218, 229] on div "Select Item" at bounding box center [224, 224] width 39 height 10
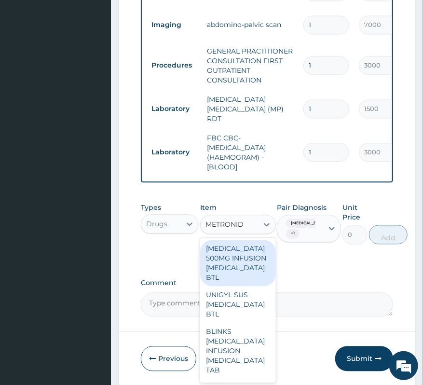
type input "METRONIDA"
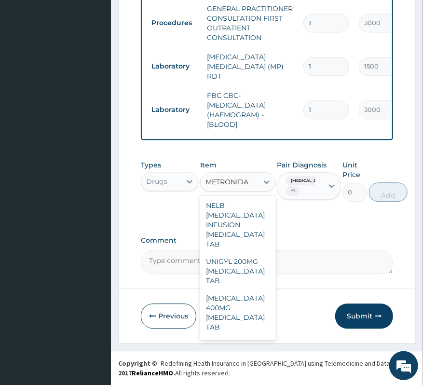
scroll to position [514, 0]
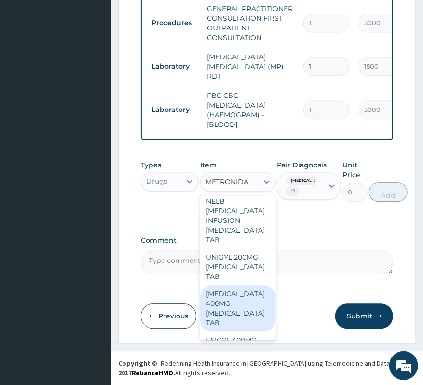
click at [240, 311] on div "[MEDICAL_DATA] 400MG [MEDICAL_DATA] TAB" at bounding box center [238, 308] width 76 height 46
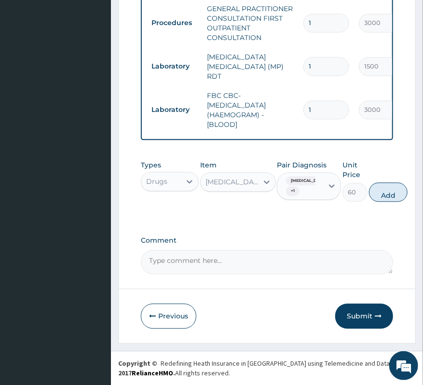
click at [380, 187] on button "Add" at bounding box center [388, 191] width 39 height 19
type input "0"
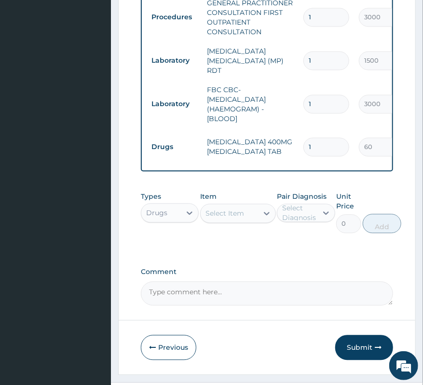
click at [327, 146] on input "1" at bounding box center [326, 146] width 46 height 19
type input "14"
type input "840.00"
type input "14"
click at [238, 218] on div "Select Item" at bounding box center [224, 213] width 39 height 10
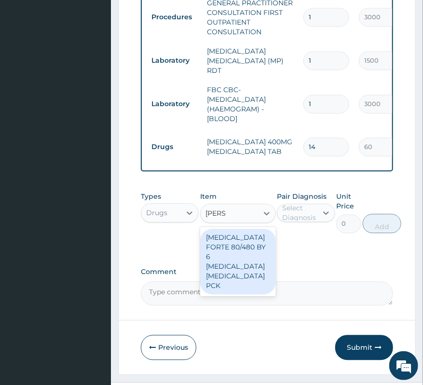
type input "COART"
click at [217, 268] on div "[MEDICAL_DATA] FORTE 80/480 BY 6 [MEDICAL_DATA] [MEDICAL_DATA] PCK" at bounding box center [238, 261] width 76 height 66
type input "3360"
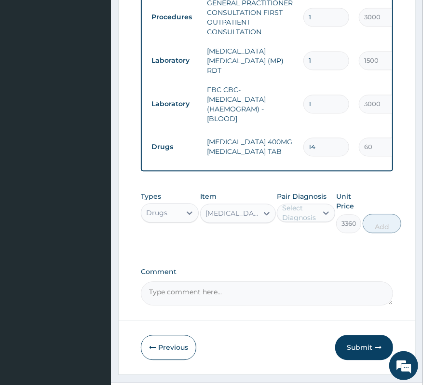
click at [288, 222] on div "Select Diagnosis" at bounding box center [299, 212] width 34 height 19
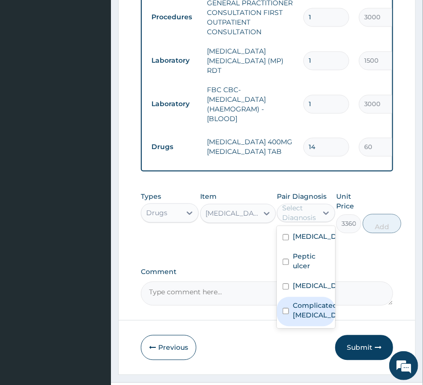
click at [309, 315] on label "Complicated [MEDICAL_DATA]" at bounding box center [316, 309] width 46 height 19
checkbox input "true"
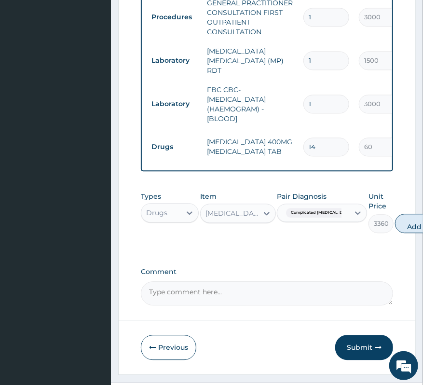
drag, startPoint x: 386, startPoint y: 226, endPoint x: 367, endPoint y: 220, distance: 19.7
click at [395, 227] on button "Add" at bounding box center [414, 223] width 39 height 19
type input "0"
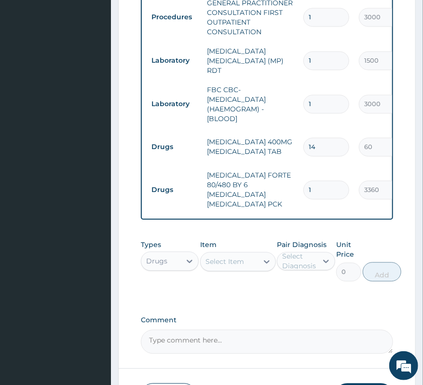
drag, startPoint x: 311, startPoint y: 183, endPoint x: 280, endPoint y: 189, distance: 31.9
click at [280, 189] on tr "Drugs [MEDICAL_DATA] FORTE 80/480 BY 6 [MEDICAL_DATA] [MEDICAL_DATA] PCK 1 3360…" at bounding box center [383, 189] width 472 height 48
type input "6"
type input "20160.00"
type input "6"
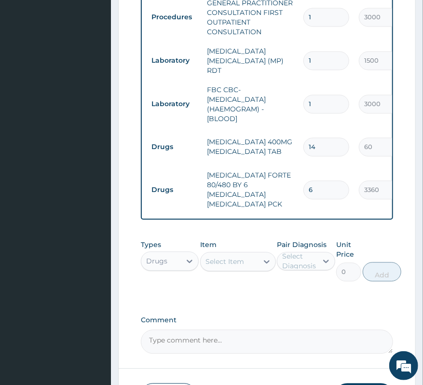
click at [219, 257] on div "Select Item" at bounding box center [224, 261] width 39 height 10
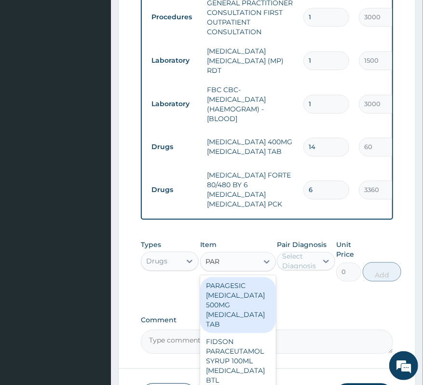
type input "PARA"
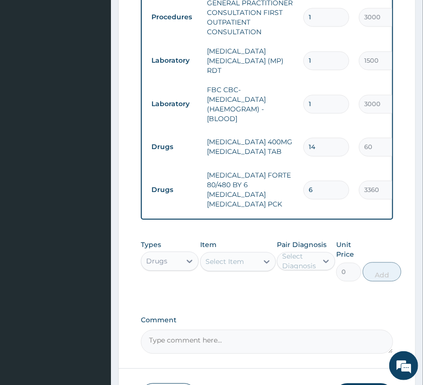
drag, startPoint x: 230, startPoint y: 258, endPoint x: 164, endPoint y: 257, distance: 66.5
click at [164, 257] on div "Types Drugs Item option [MEDICAL_DATA] FORTE 80/480 BY 6 [MEDICAL_DATA] [MEDICA…" at bounding box center [267, 260] width 252 height 51
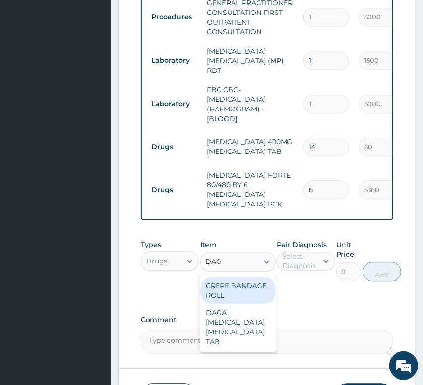
type input "DAGA"
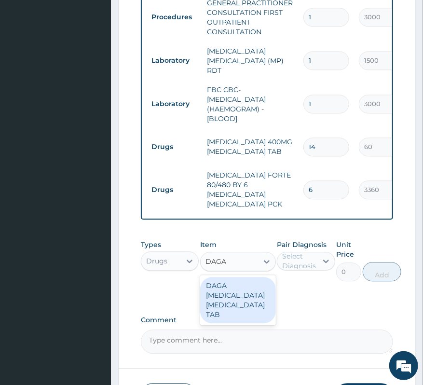
click at [227, 287] on div "DAGA [MEDICAL_DATA] [MEDICAL_DATA] TAB" at bounding box center [238, 300] width 76 height 46
type input "24"
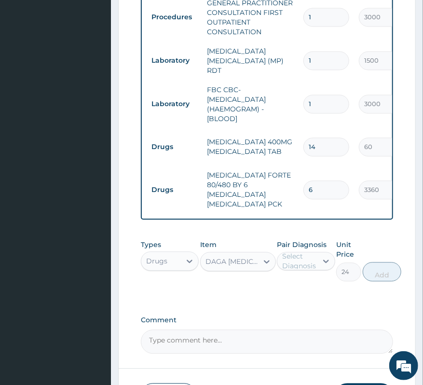
click at [297, 256] on div "Select Diagnosis" at bounding box center [299, 260] width 34 height 19
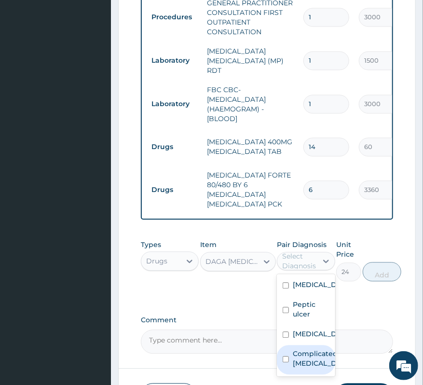
click at [306, 355] on label "Complicated [MEDICAL_DATA]" at bounding box center [316, 357] width 46 height 19
checkbox input "true"
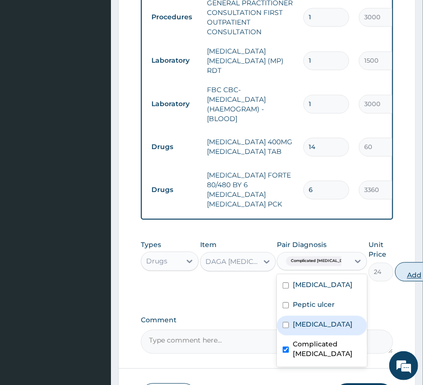
click at [395, 263] on button "Add" at bounding box center [414, 271] width 39 height 19
type input "0"
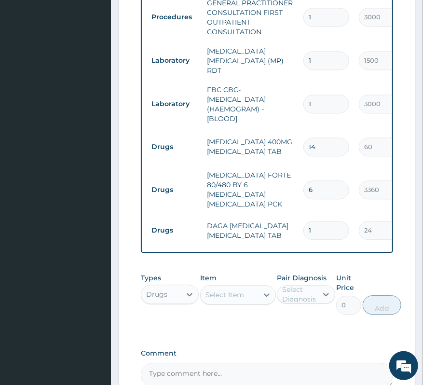
type input "18"
type input "432.00"
type input "18"
click at [226, 290] on div "Select Item" at bounding box center [224, 295] width 39 height 10
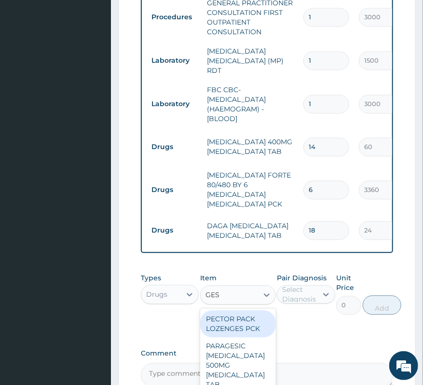
type input "GEST"
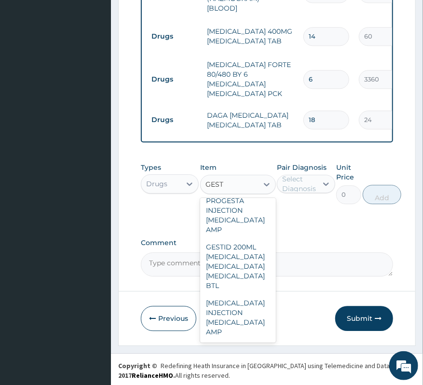
scroll to position [257, 0]
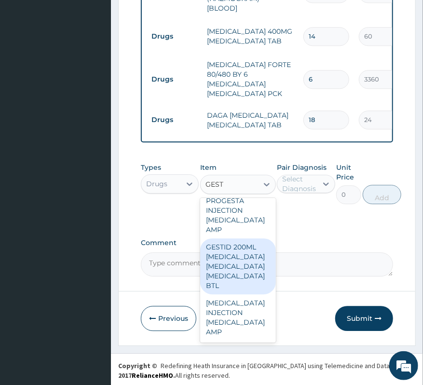
click at [239, 294] on div "GESTID 200ML [MEDICAL_DATA] [MEDICAL_DATA] [MEDICAL_DATA] BTL" at bounding box center [238, 266] width 76 height 56
type input "960"
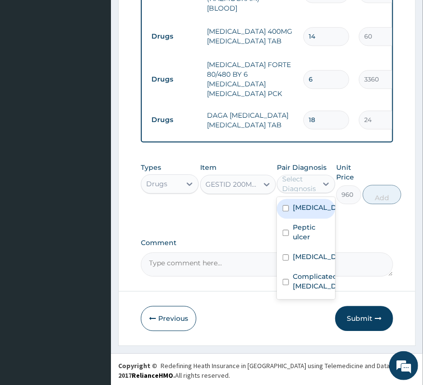
click at [312, 180] on div "Select Diagnosis" at bounding box center [299, 183] width 34 height 19
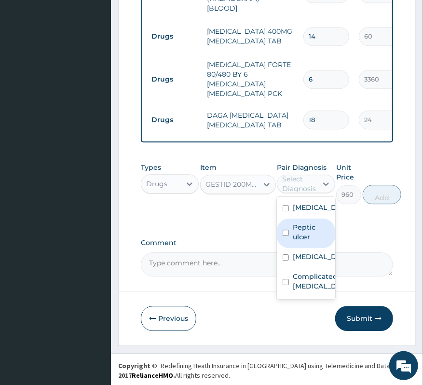
click at [307, 228] on label "Peptic ulcer" at bounding box center [311, 231] width 36 height 19
checkbox input "true"
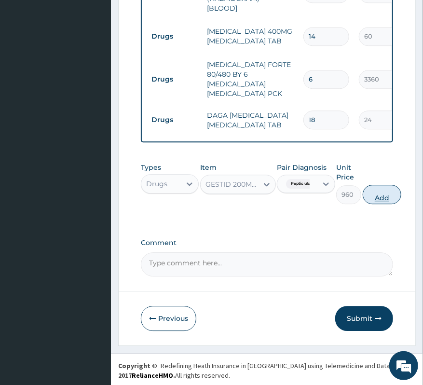
click at [385, 192] on button "Add" at bounding box center [381, 194] width 39 height 19
type input "0"
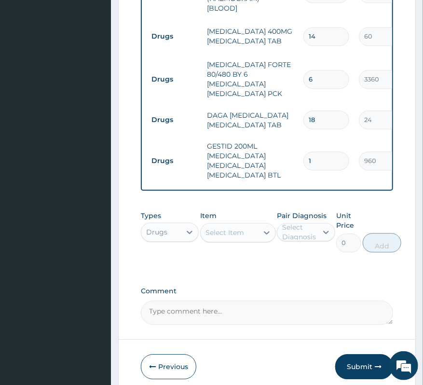
drag, startPoint x: 310, startPoint y: 72, endPoint x: 307, endPoint y: 76, distance: 5.1
click at [305, 75] on input "6" at bounding box center [326, 79] width 46 height 19
drag, startPoint x: 308, startPoint y: 77, endPoint x: 316, endPoint y: 79, distance: 7.9
click at [316, 79] on input "6" at bounding box center [326, 79] width 46 height 19
type input "1"
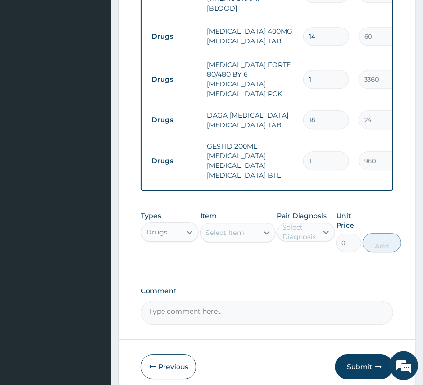
type input "3360.00"
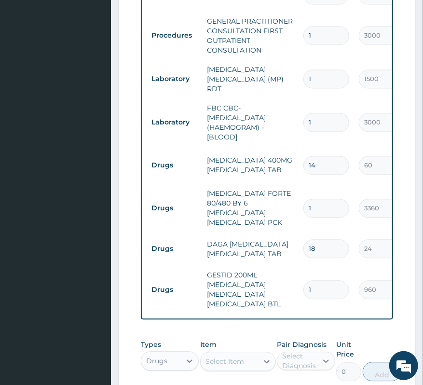
scroll to position [602, 0]
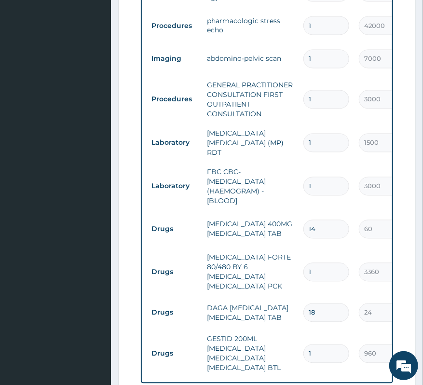
type input "1"
